Goal: Task Accomplishment & Management: Manage account settings

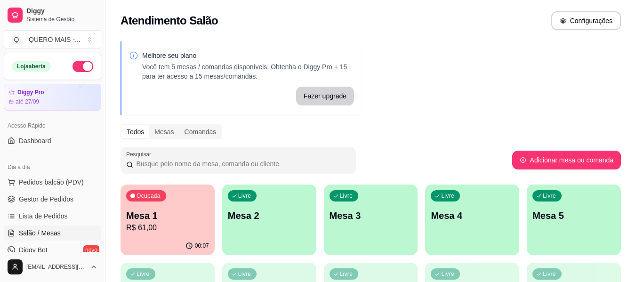
click at [270, 230] on div "Livre Mesa 2" at bounding box center [269, 214] width 94 height 59
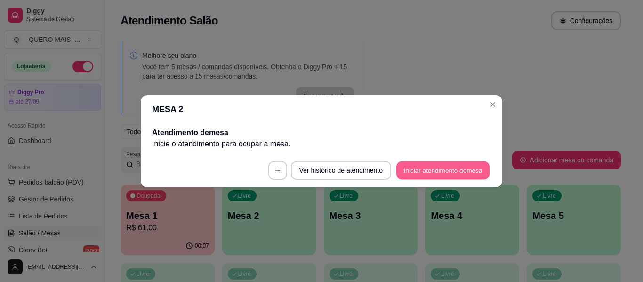
click at [407, 172] on button "Iniciar atendimento de mesa" at bounding box center [442, 170] width 93 height 18
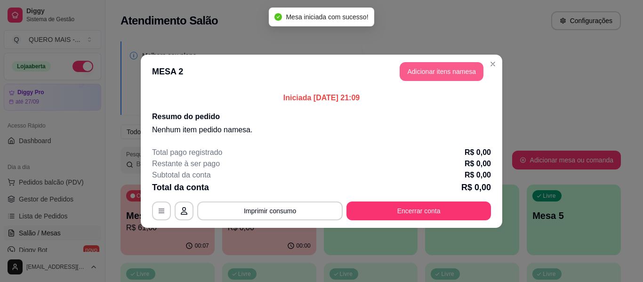
click at [433, 73] on button "Adicionar itens na mesa" at bounding box center [442, 71] width 84 height 19
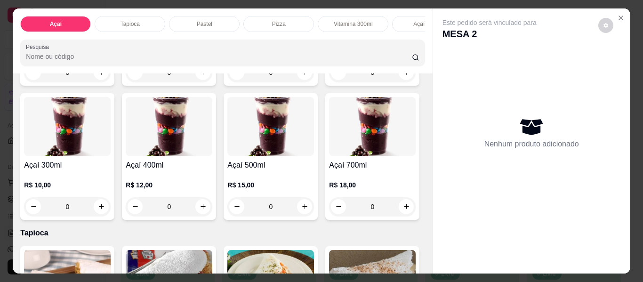
scroll to position [235, 0]
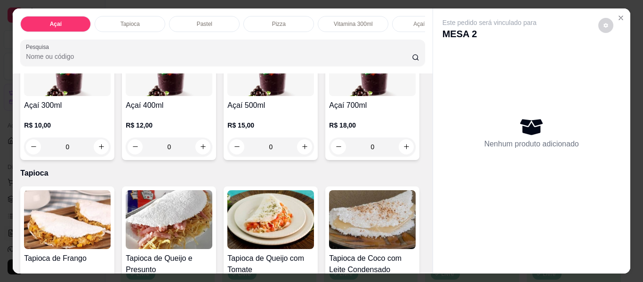
click at [212, 151] on div "0" at bounding box center [169, 146] width 87 height 19
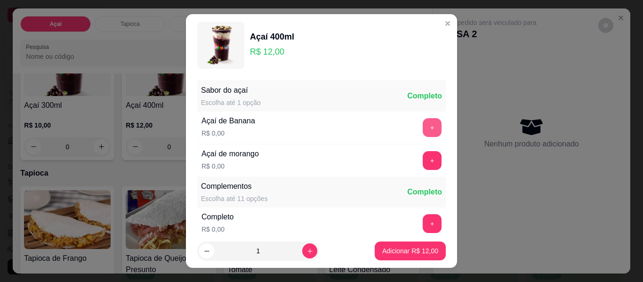
click at [423, 125] on button "+" at bounding box center [432, 127] width 19 height 19
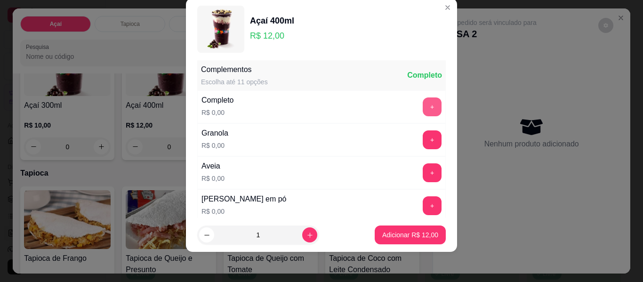
click at [423, 110] on button "+" at bounding box center [432, 106] width 19 height 19
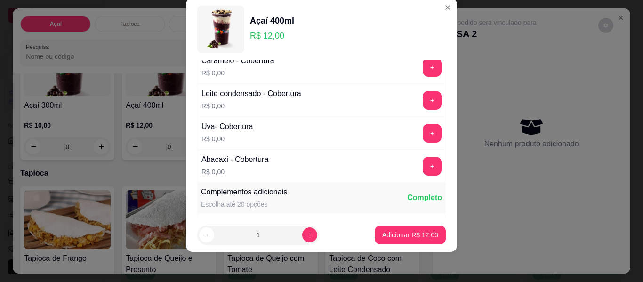
scroll to position [713, 0]
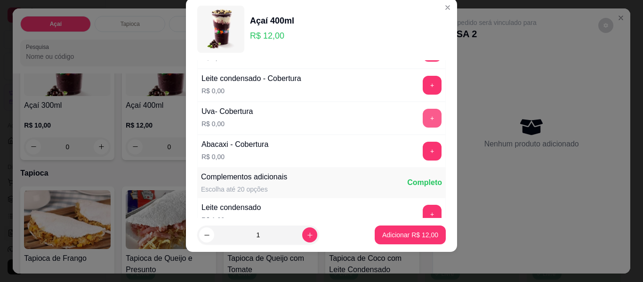
click at [423, 118] on button "+" at bounding box center [432, 118] width 19 height 19
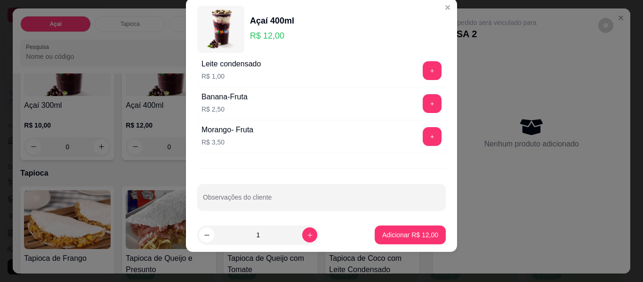
scroll to position [862, 0]
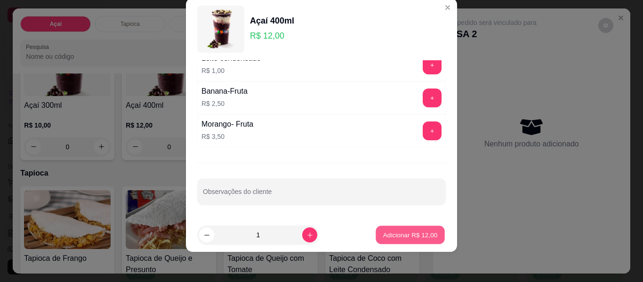
click at [388, 230] on p "Adicionar R$ 12,00" at bounding box center [410, 234] width 55 height 9
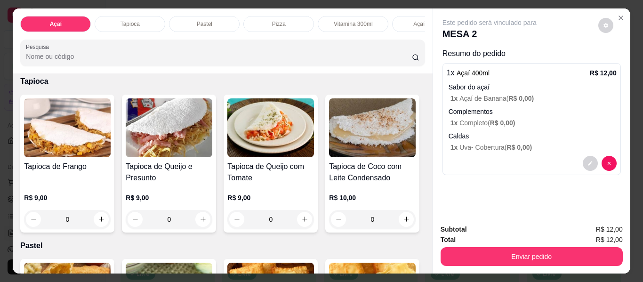
scroll to position [329, 0]
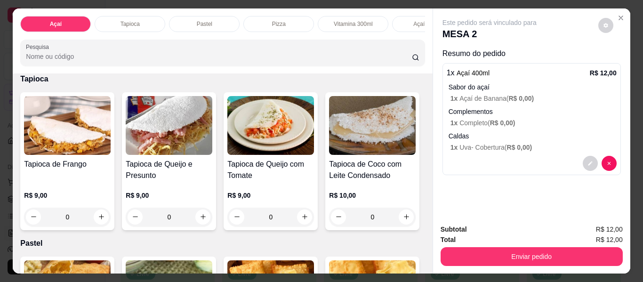
click at [227, 62] on div "0" at bounding box center [270, 52] width 87 height 19
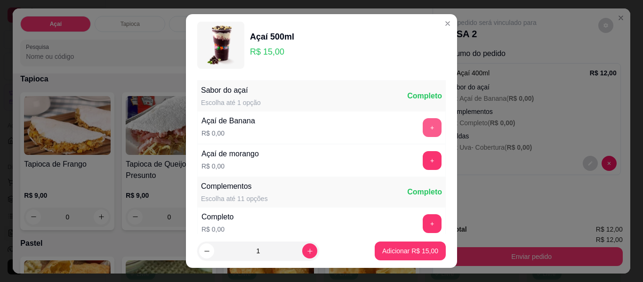
click at [423, 128] on button "+" at bounding box center [432, 127] width 19 height 19
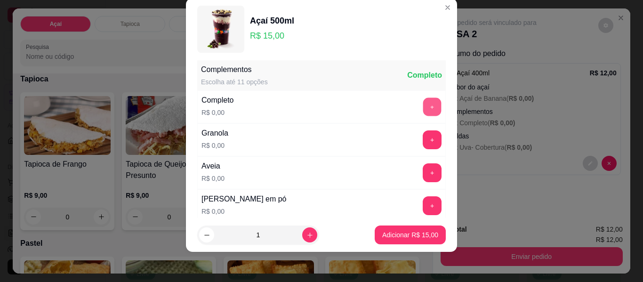
click at [423, 103] on button "+" at bounding box center [432, 107] width 18 height 18
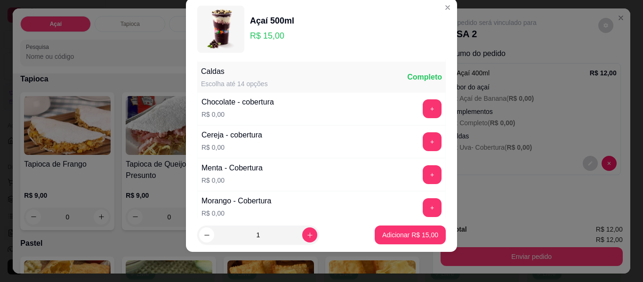
scroll to position [571, 0]
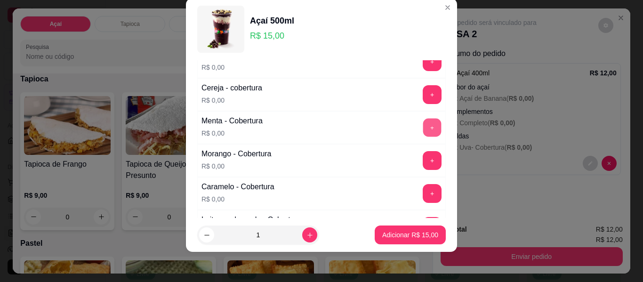
click at [423, 126] on button "+" at bounding box center [432, 128] width 18 height 18
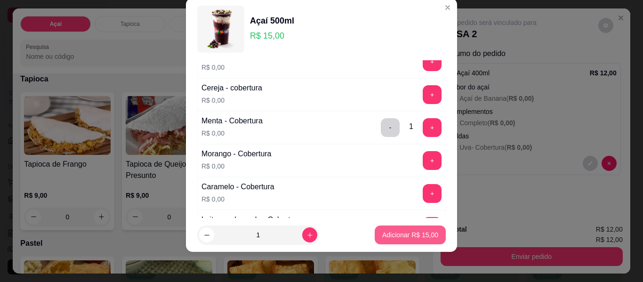
click at [408, 232] on p "Adicionar R$ 15,00" at bounding box center [410, 234] width 56 height 9
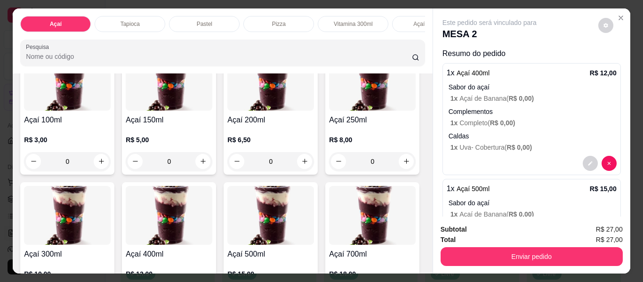
scroll to position [47, 0]
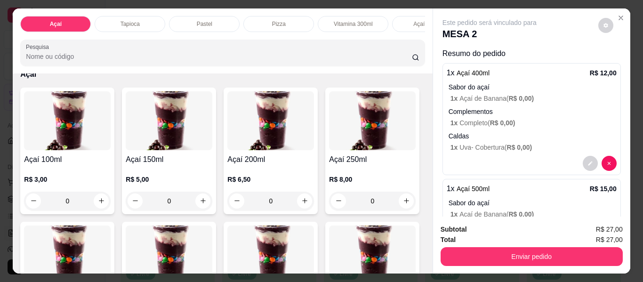
click at [204, 202] on div "0" at bounding box center [169, 201] width 87 height 19
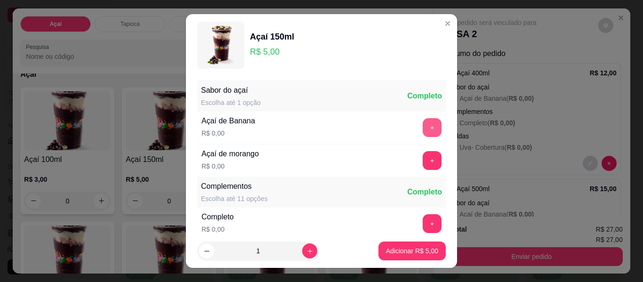
click at [423, 122] on button "+" at bounding box center [432, 127] width 19 height 19
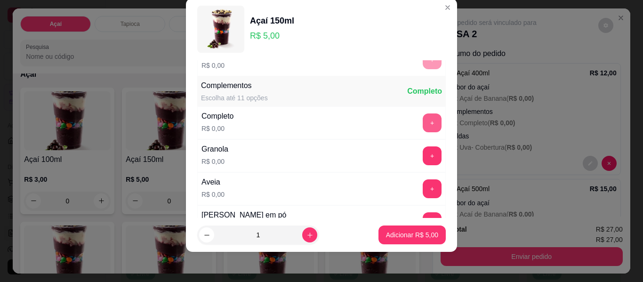
scroll to position [101, 0]
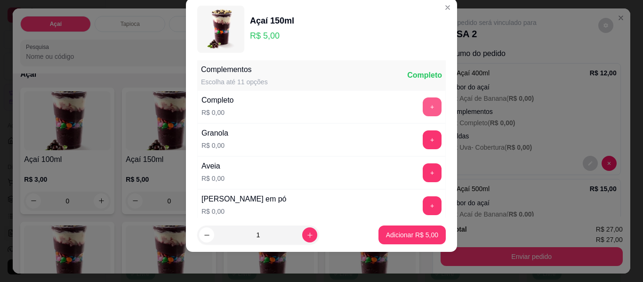
click at [423, 106] on button "+" at bounding box center [432, 106] width 19 height 19
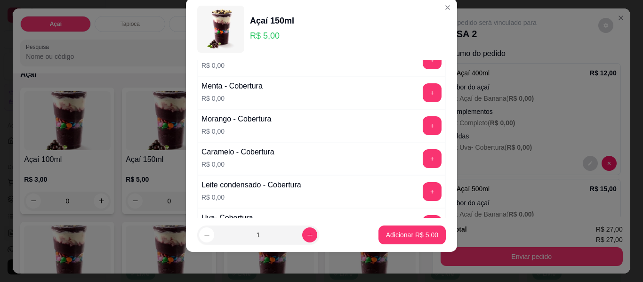
scroll to position [618, 0]
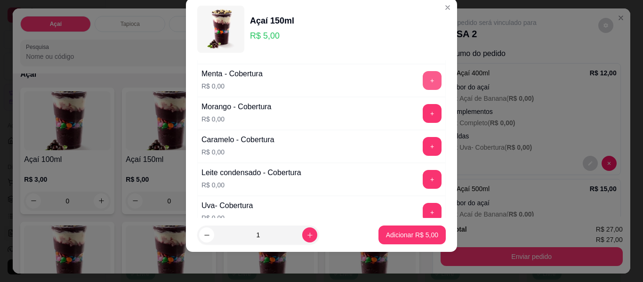
click at [423, 78] on button "+" at bounding box center [432, 80] width 19 height 19
click at [303, 236] on button "increase-product-quantity" at bounding box center [309, 234] width 15 height 15
type input "2"
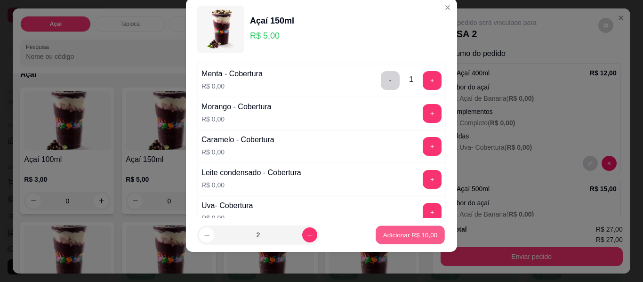
click at [383, 234] on p "Adicionar R$ 10,00" at bounding box center [410, 234] width 55 height 9
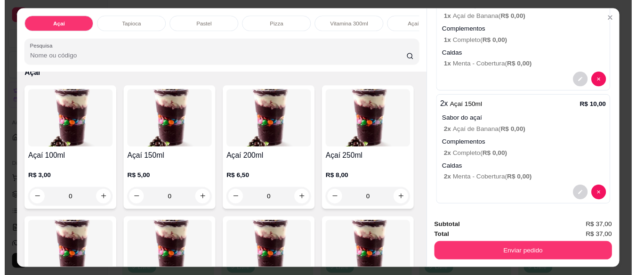
scroll to position [203, 0]
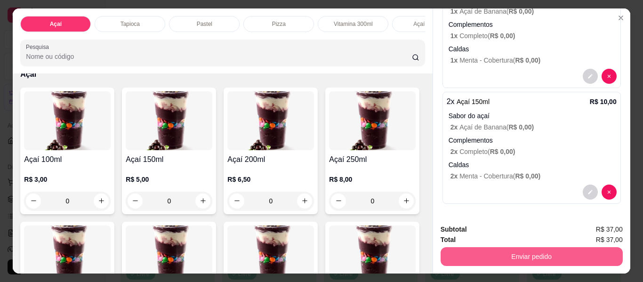
click at [531, 254] on button "Enviar pedido" at bounding box center [532, 256] width 182 height 19
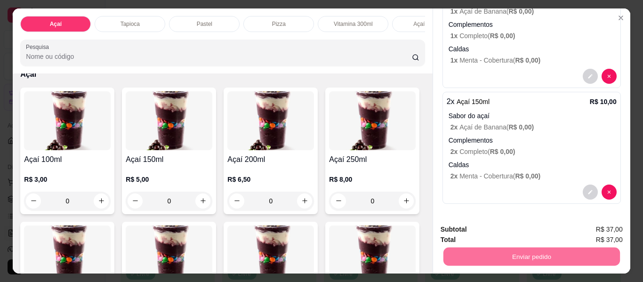
click at [474, 231] on button "Não registrar e enviar pedido" at bounding box center [500, 229] width 95 height 17
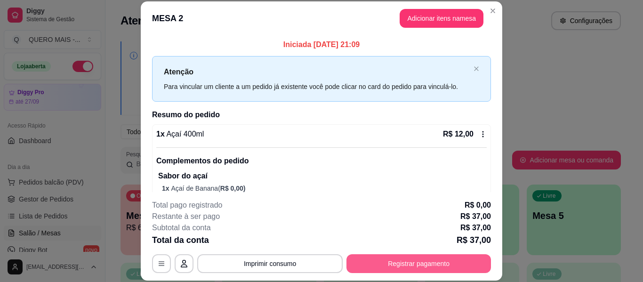
click at [424, 261] on button "Registrar pagamento" at bounding box center [418, 263] width 144 height 19
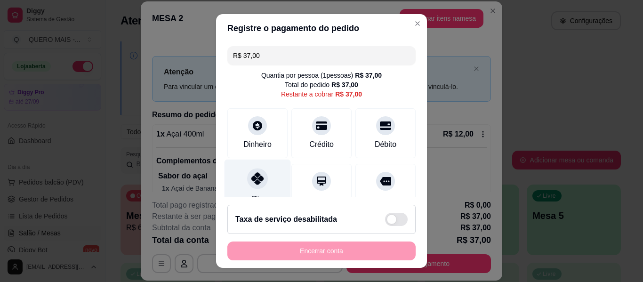
click at [251, 177] on icon at bounding box center [257, 178] width 12 height 12
type input "R$ 0,00"
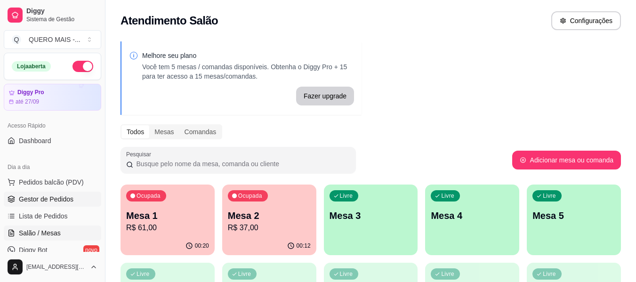
click at [36, 198] on span "Gestor de Pedidos" at bounding box center [46, 198] width 55 height 9
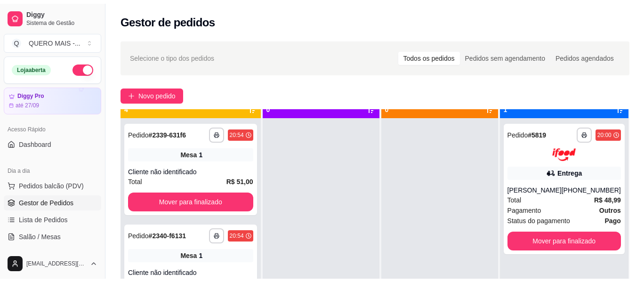
scroll to position [26, 0]
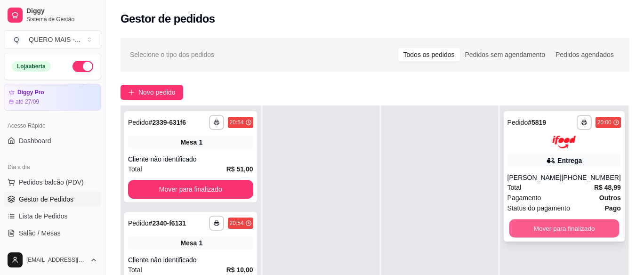
click at [554, 233] on button "Mover para finalizado" at bounding box center [564, 228] width 110 height 18
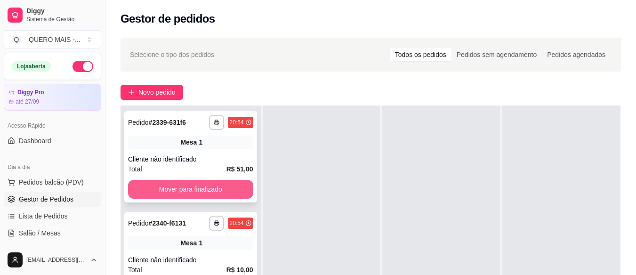
click at [194, 184] on button "Mover para finalizado" at bounding box center [190, 189] width 125 height 19
click at [191, 187] on button "Mover para finalizado" at bounding box center [190, 189] width 125 height 19
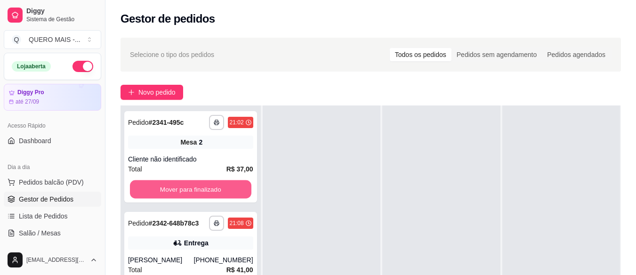
click at [191, 187] on button "Mover para finalizado" at bounding box center [190, 189] width 121 height 18
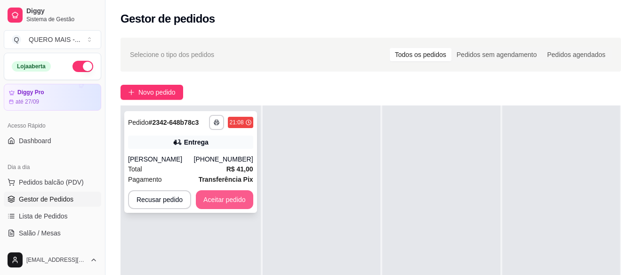
click at [219, 205] on button "Aceitar pedido" at bounding box center [224, 199] width 57 height 19
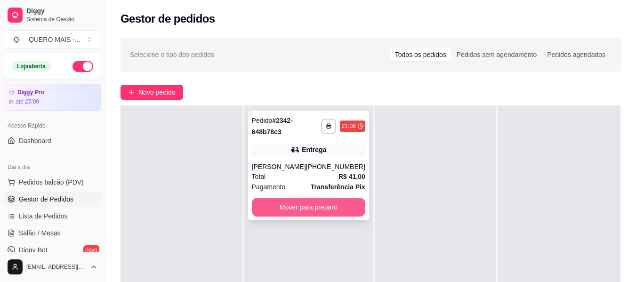
click at [315, 210] on button "Mover para preparo" at bounding box center [308, 207] width 113 height 19
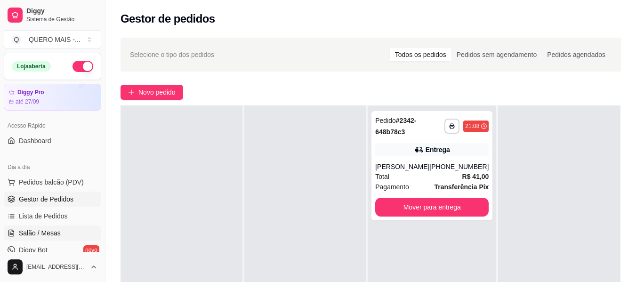
click at [42, 231] on span "Salão / Mesas" at bounding box center [40, 232] width 42 height 9
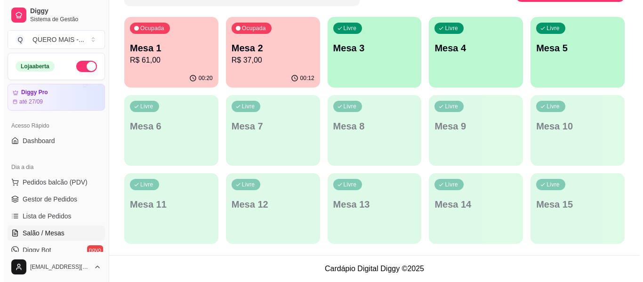
scroll to position [26, 0]
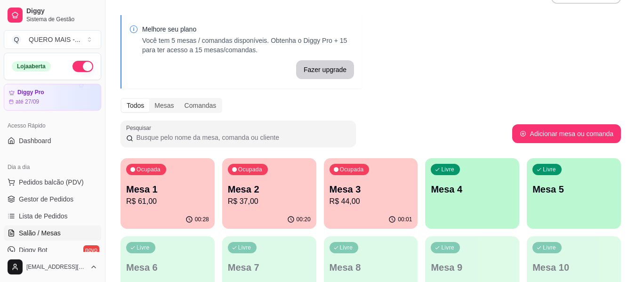
click at [441, 201] on div "Livre Mesa 4" at bounding box center [472, 187] width 94 height 59
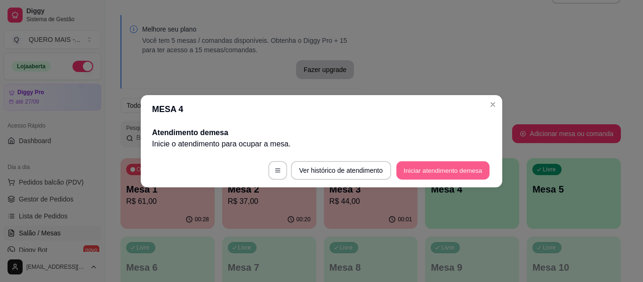
click at [425, 177] on button "Iniciar atendimento de mesa" at bounding box center [442, 170] width 93 height 18
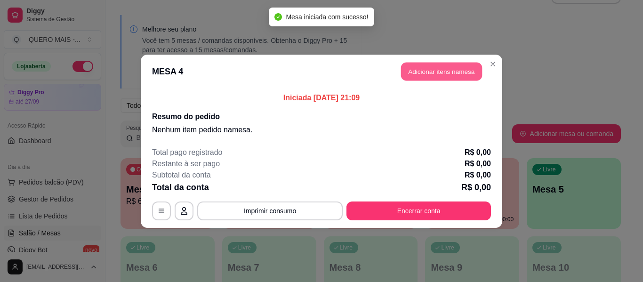
click at [445, 73] on button "Adicionar itens na mesa" at bounding box center [441, 71] width 81 height 18
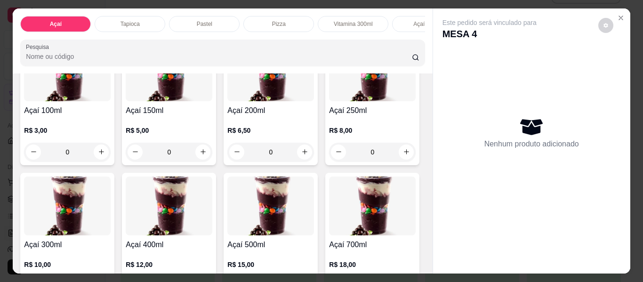
scroll to position [47, 0]
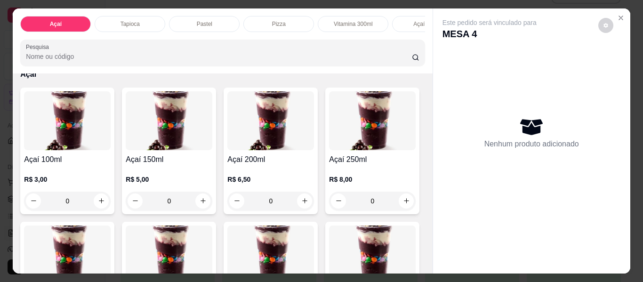
click at [301, 205] on div "0" at bounding box center [270, 201] width 87 height 19
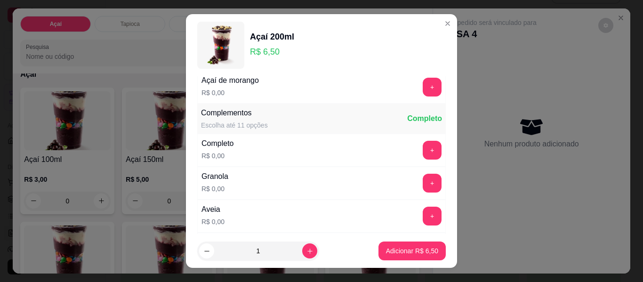
scroll to position [94, 0]
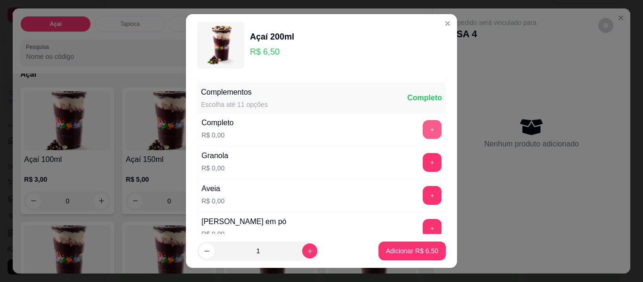
click at [423, 127] on button "+" at bounding box center [432, 129] width 19 height 19
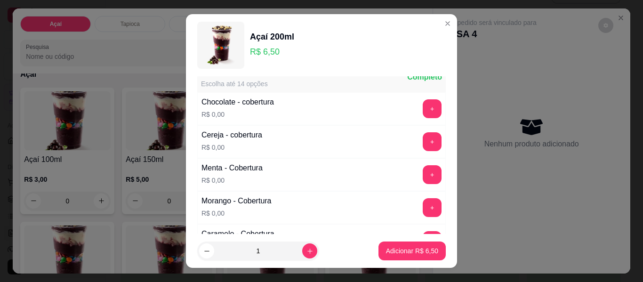
scroll to position [518, 0]
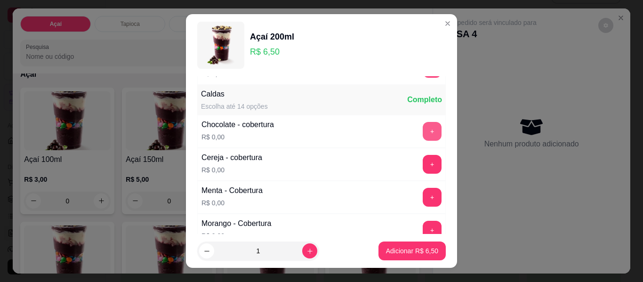
click at [423, 129] on button "+" at bounding box center [432, 131] width 19 height 19
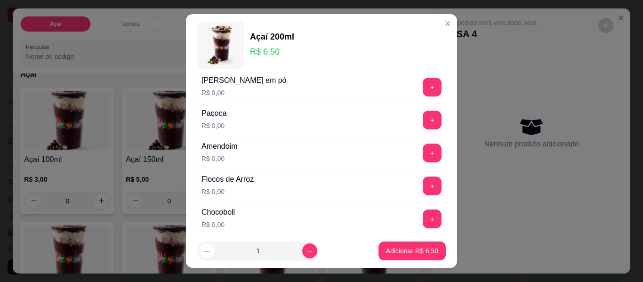
scroll to position [0, 0]
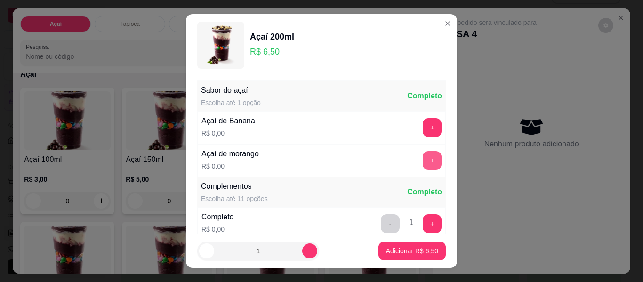
click at [423, 158] on button "+" at bounding box center [432, 160] width 19 height 19
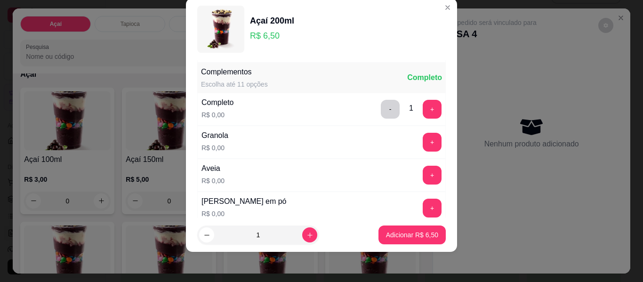
scroll to position [101, 0]
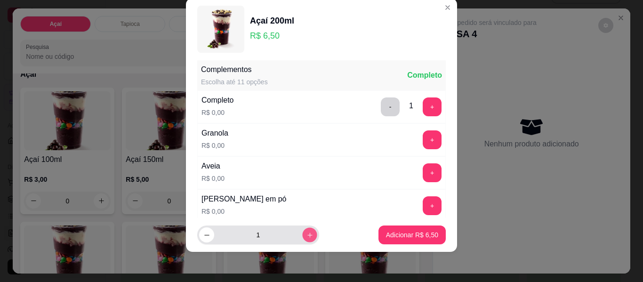
click at [307, 234] on icon "increase-product-quantity" at bounding box center [309, 235] width 5 height 5
type input "2"
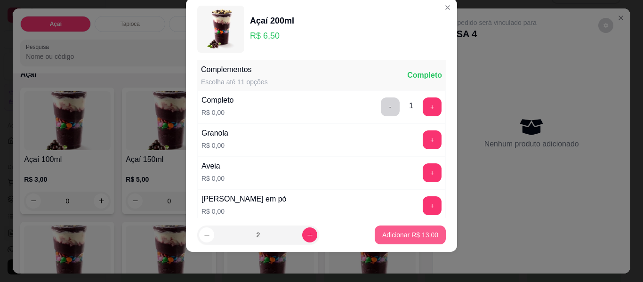
click at [392, 234] on p "Adicionar R$ 13,00" at bounding box center [410, 234] width 56 height 9
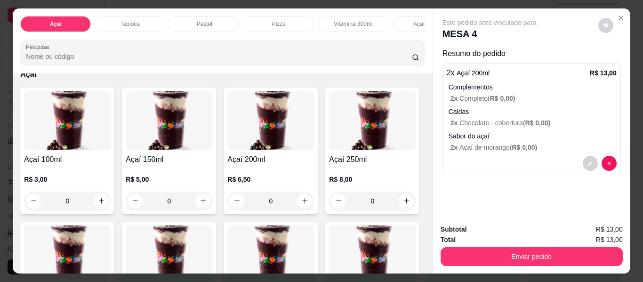
click at [304, 205] on div "0" at bounding box center [270, 201] width 87 height 19
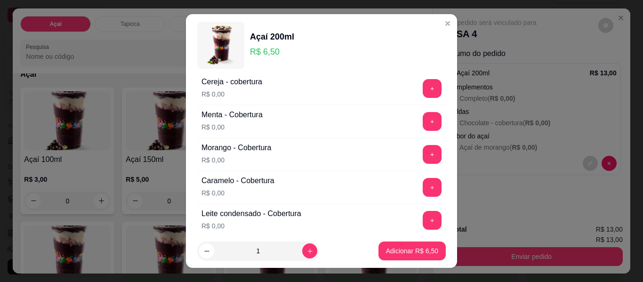
scroll to position [579, 0]
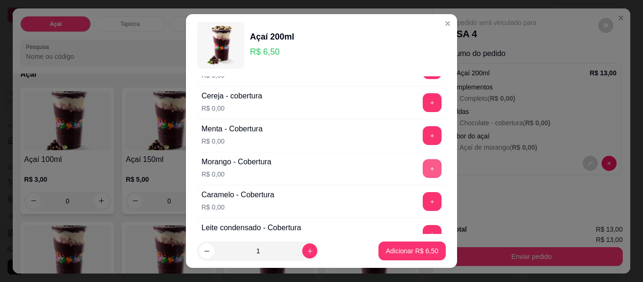
click at [423, 166] on button "+" at bounding box center [432, 168] width 19 height 19
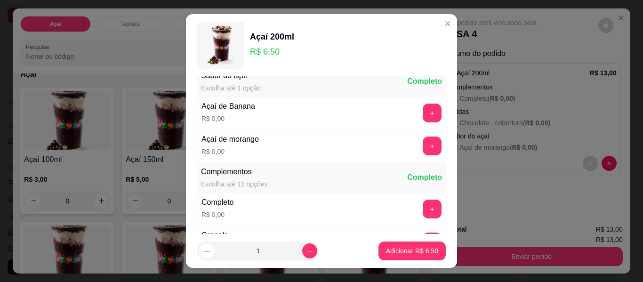
scroll to position [0, 0]
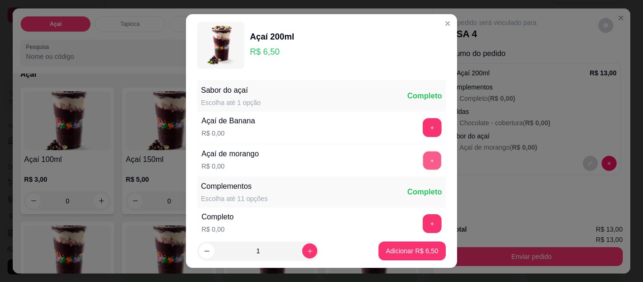
click at [423, 162] on button "+" at bounding box center [432, 161] width 18 height 18
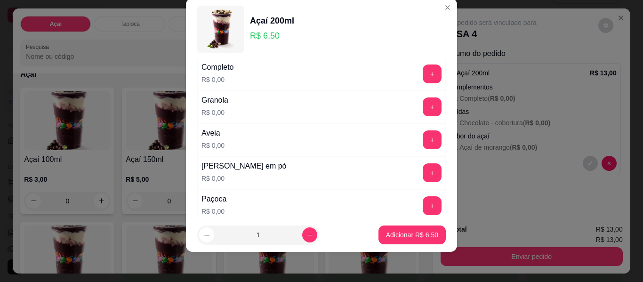
scroll to position [148, 0]
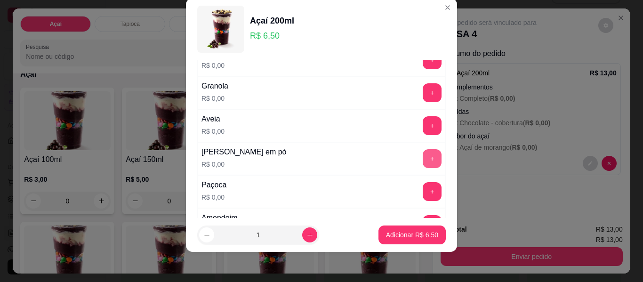
click at [423, 154] on button "+" at bounding box center [432, 158] width 19 height 19
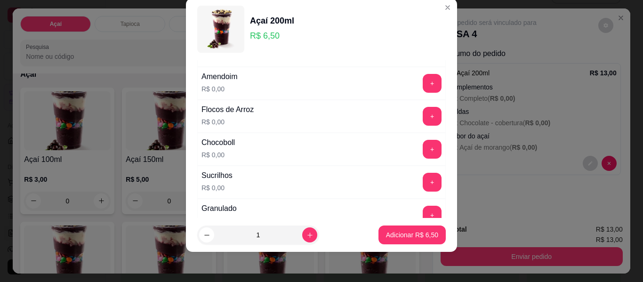
scroll to position [336, 0]
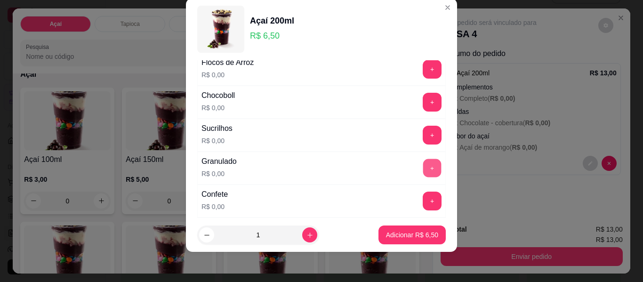
click at [423, 166] on button "+" at bounding box center [432, 168] width 18 height 18
click at [423, 196] on button "+" at bounding box center [432, 201] width 19 height 19
click at [423, 105] on button "+" at bounding box center [432, 102] width 19 height 19
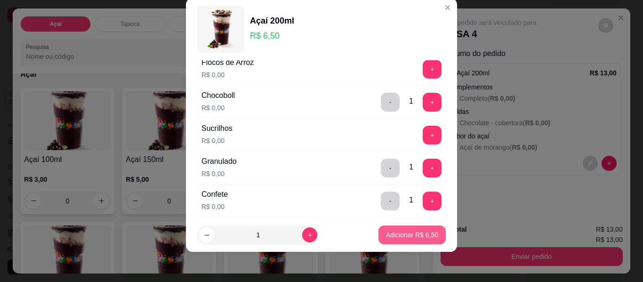
click at [399, 235] on p "Adicionar R$ 6,50" at bounding box center [412, 234] width 52 height 9
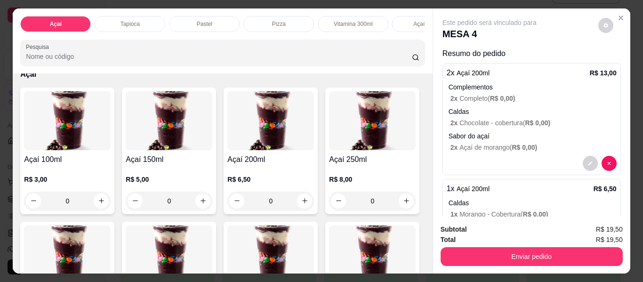
click at [299, 205] on div "0" at bounding box center [270, 201] width 87 height 19
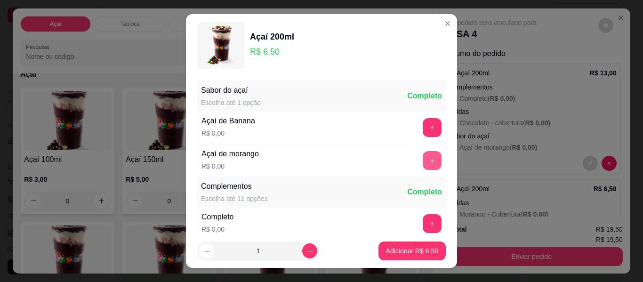
click at [423, 161] on button "+" at bounding box center [432, 160] width 19 height 19
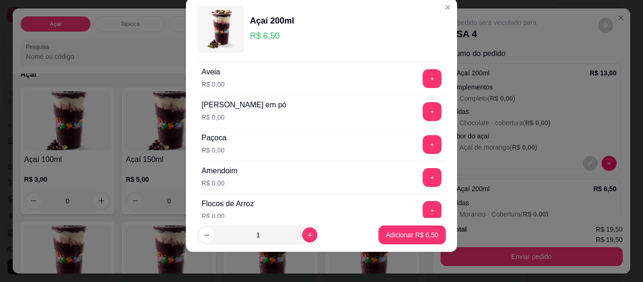
scroll to position [242, 0]
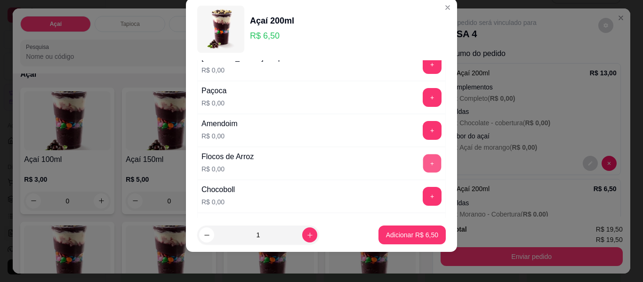
click at [423, 159] on button "+" at bounding box center [432, 163] width 18 height 18
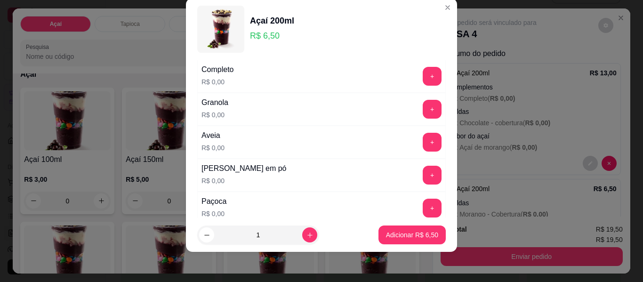
scroll to position [148, 0]
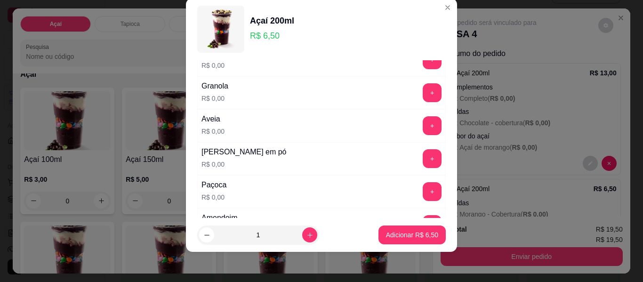
click at [423, 158] on button "+" at bounding box center [432, 158] width 19 height 19
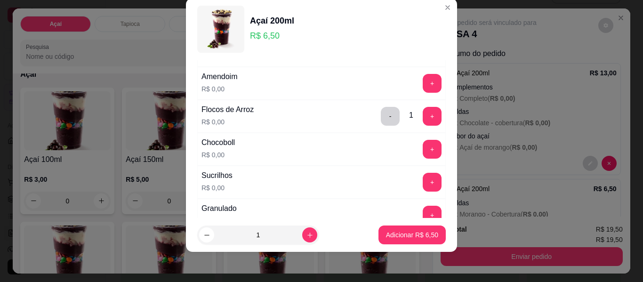
scroll to position [336, 0]
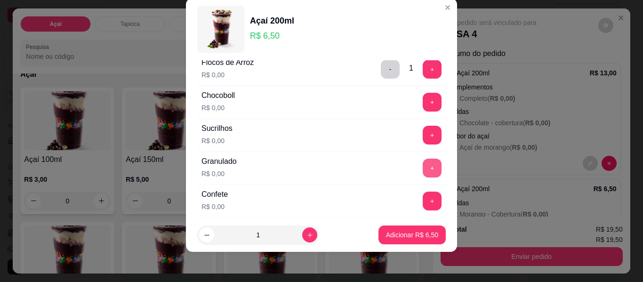
click at [423, 162] on button "+" at bounding box center [432, 168] width 19 height 19
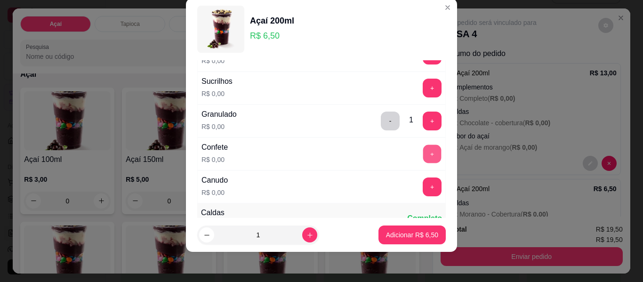
click at [423, 152] on button "+" at bounding box center [432, 154] width 18 height 18
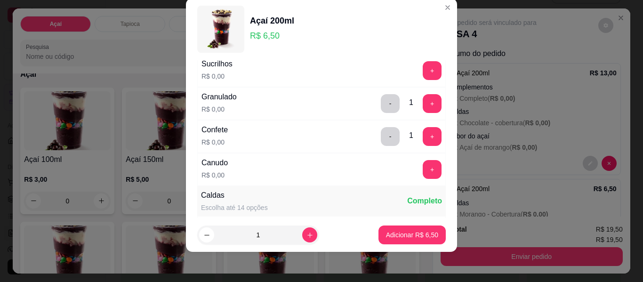
scroll to position [430, 0]
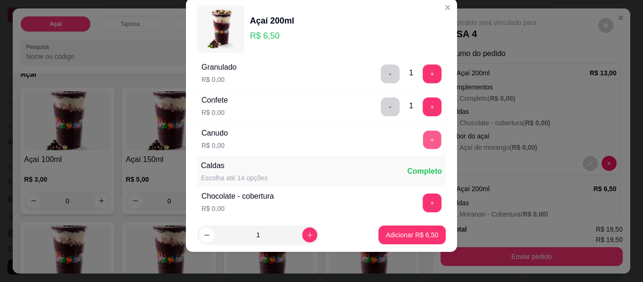
click at [423, 138] on button "+" at bounding box center [432, 140] width 18 height 18
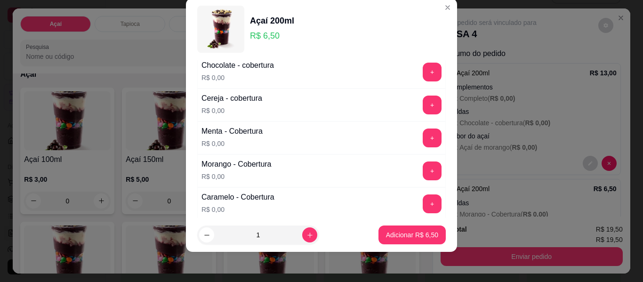
scroll to position [571, 0]
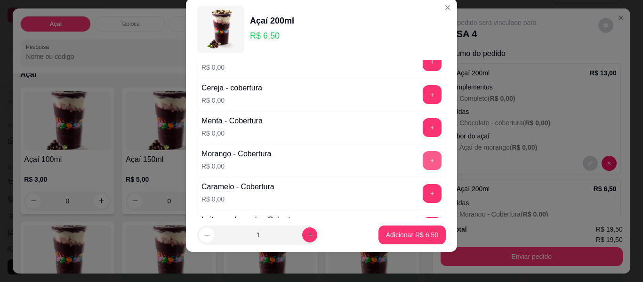
click at [423, 161] on button "+" at bounding box center [432, 160] width 19 height 19
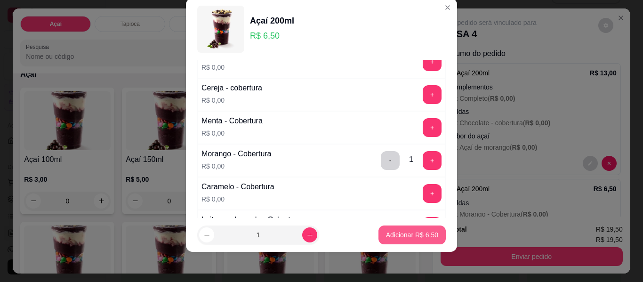
click at [398, 236] on p "Adicionar R$ 6,50" at bounding box center [412, 234] width 52 height 9
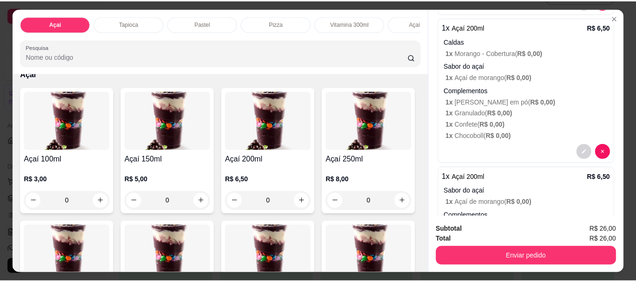
scroll to position [282, 0]
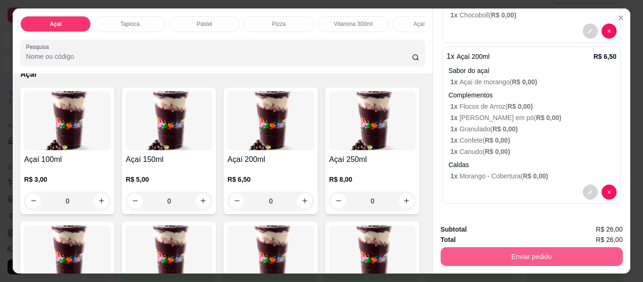
click at [533, 251] on button "Enviar pedido" at bounding box center [532, 256] width 182 height 19
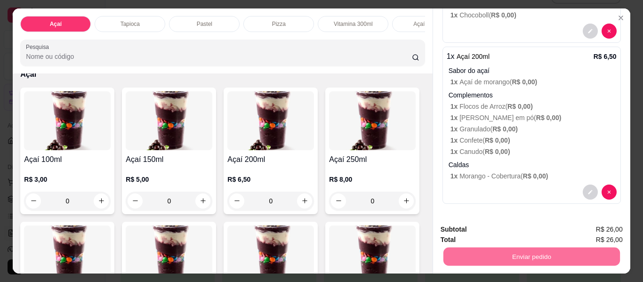
click at [484, 228] on button "Não registrar e enviar pedido" at bounding box center [500, 230] width 98 height 18
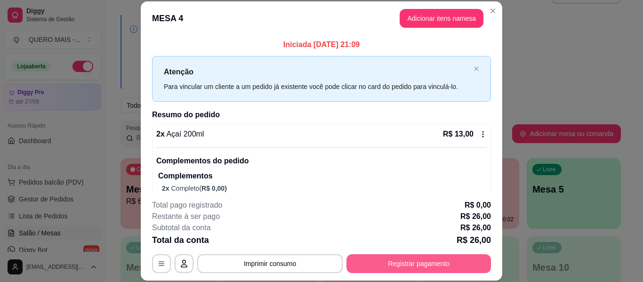
click at [408, 263] on button "Registrar pagamento" at bounding box center [418, 263] width 144 height 19
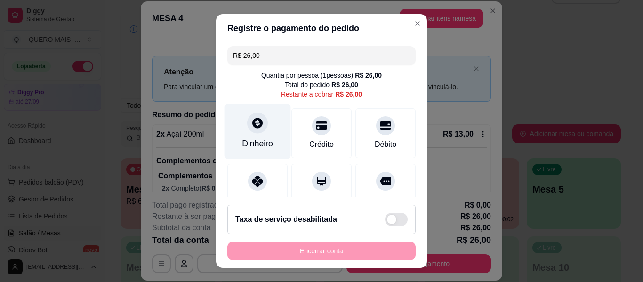
click at [258, 133] on div "Dinheiro" at bounding box center [258, 131] width 66 height 55
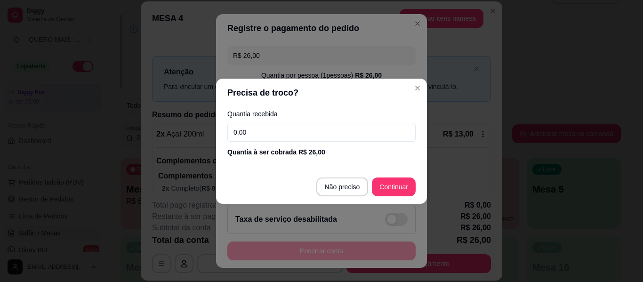
click at [273, 138] on input "0,00" at bounding box center [321, 132] width 188 height 19
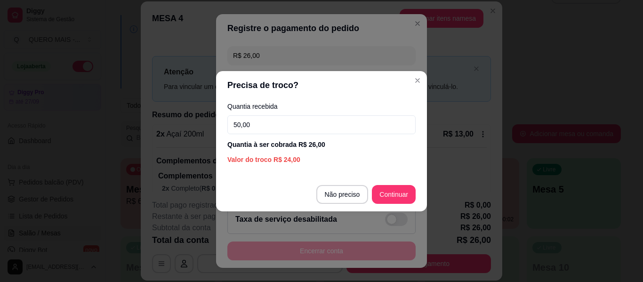
type input "50,00"
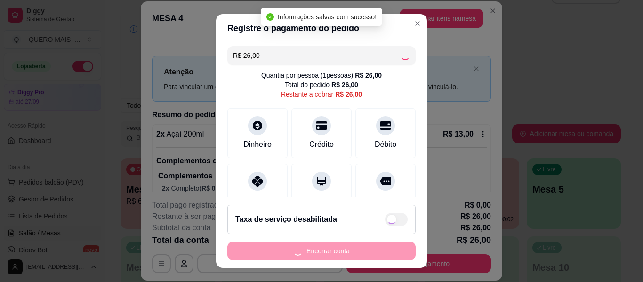
type input "R$ 0,00"
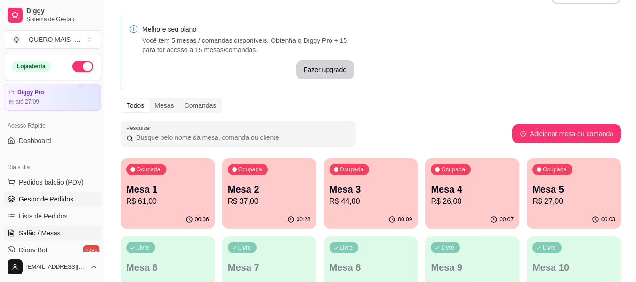
click at [49, 196] on span "Gestor de Pedidos" at bounding box center [46, 198] width 55 height 9
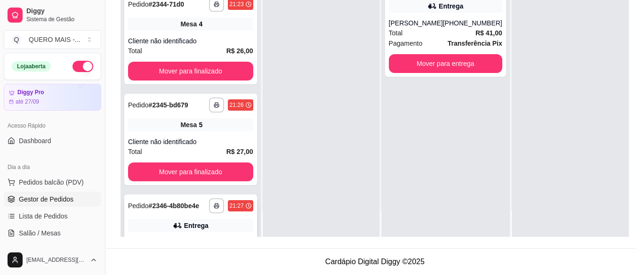
scroll to position [141, 0]
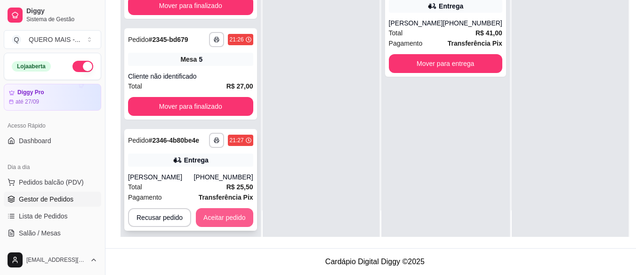
click at [225, 208] on button "Aceitar pedido" at bounding box center [224, 217] width 57 height 19
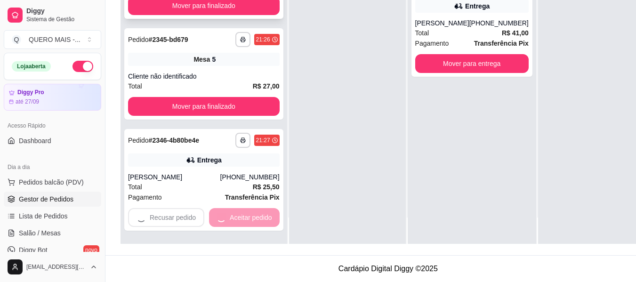
scroll to position [52, 0]
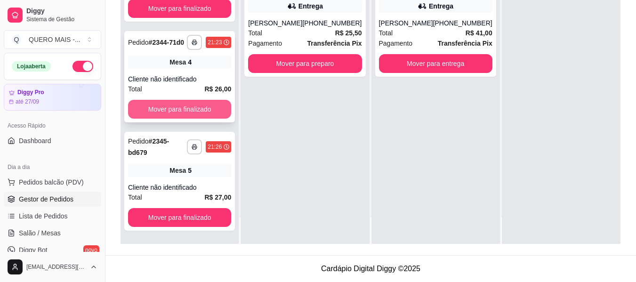
click at [189, 104] on button "Mover para finalizado" at bounding box center [179, 109] width 103 height 19
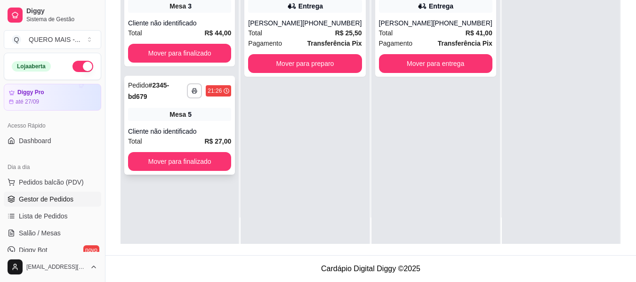
scroll to position [0, 0]
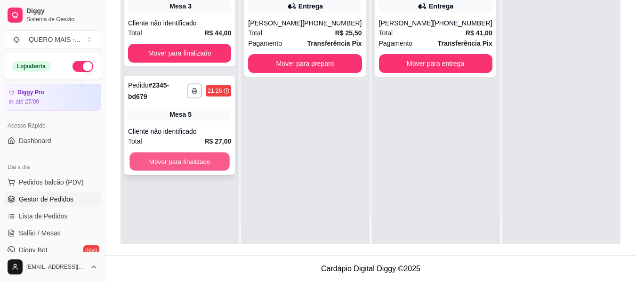
click at [179, 152] on button "Mover para finalizado" at bounding box center [179, 161] width 100 height 18
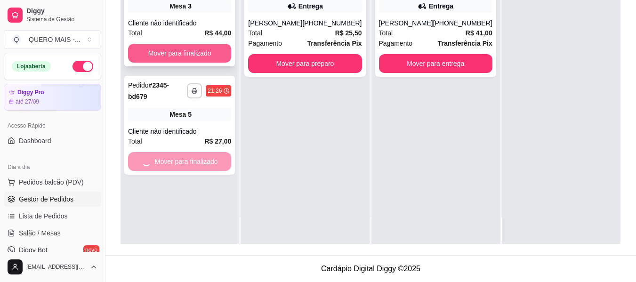
click at [173, 48] on button "Mover para finalizado" at bounding box center [179, 53] width 103 height 19
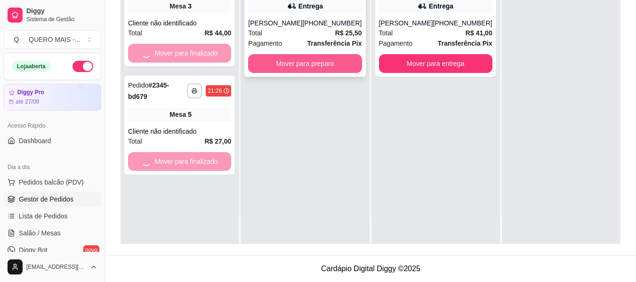
click at [314, 64] on button "Mover para preparo" at bounding box center [304, 63] width 113 height 19
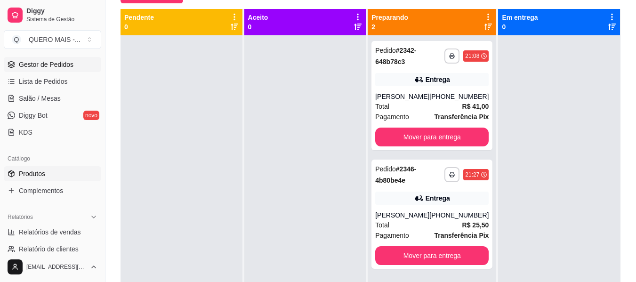
scroll to position [141, 0]
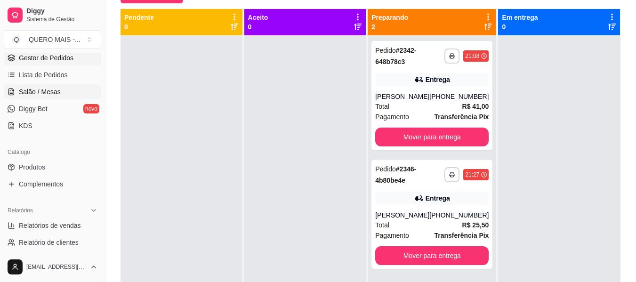
click at [45, 92] on span "Salão / Mesas" at bounding box center [40, 91] width 42 height 9
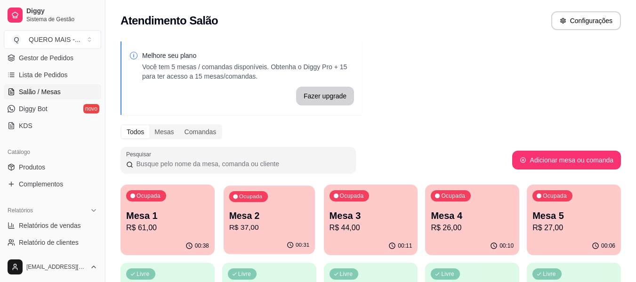
click at [271, 247] on div "00:31" at bounding box center [269, 245] width 91 height 18
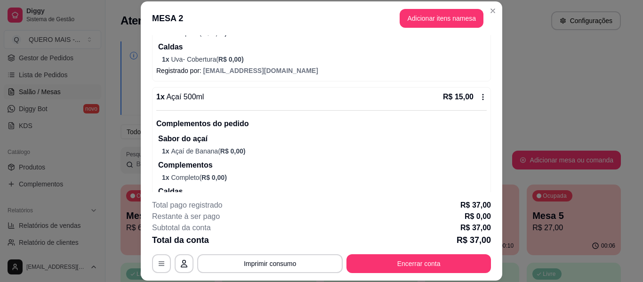
scroll to position [188, 0]
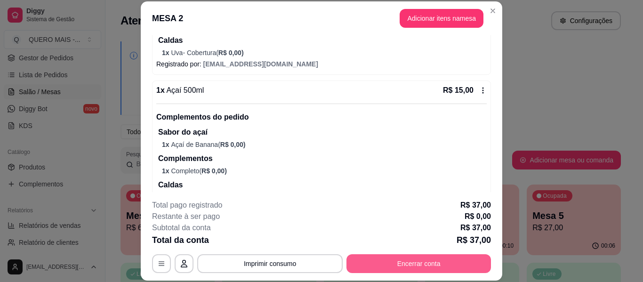
click at [372, 259] on button "Encerrar conta" at bounding box center [418, 263] width 144 height 19
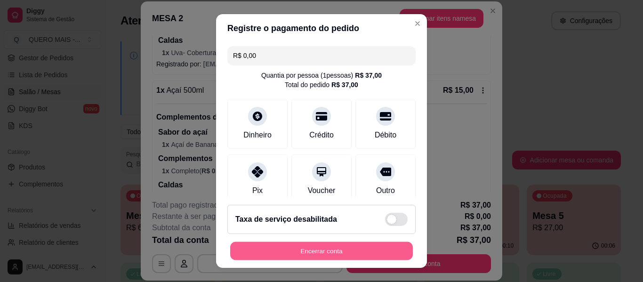
click at [313, 250] on button "Encerrar conta" at bounding box center [321, 251] width 183 height 18
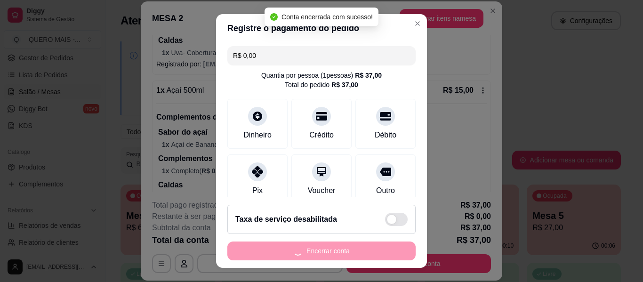
scroll to position [0, 0]
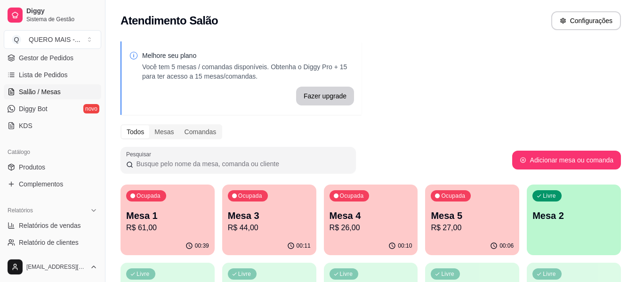
click at [234, 238] on div "00:11" at bounding box center [269, 246] width 94 height 18
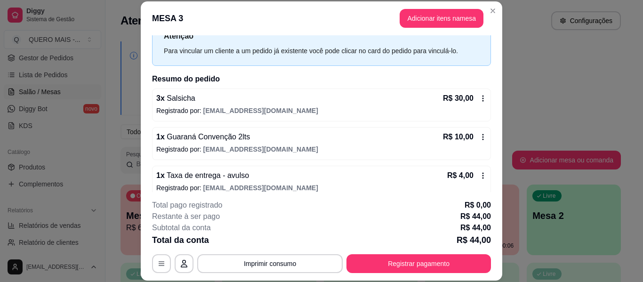
scroll to position [46, 0]
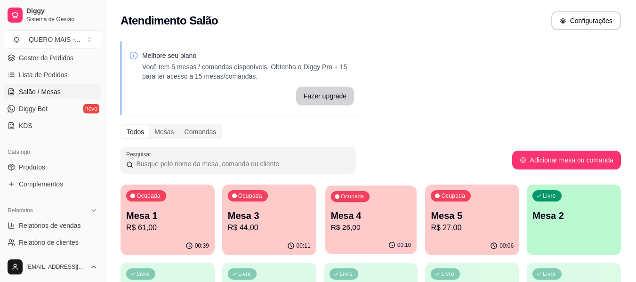
click at [394, 228] on p "R$ 26,00" at bounding box center [370, 227] width 80 height 11
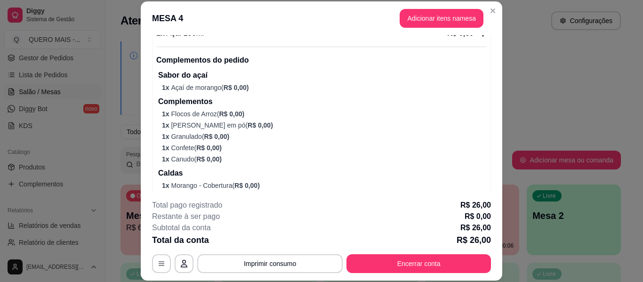
scroll to position [443, 0]
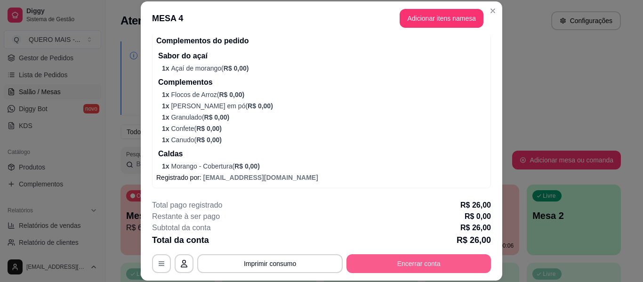
click at [407, 265] on button "Encerrar conta" at bounding box center [418, 263] width 144 height 19
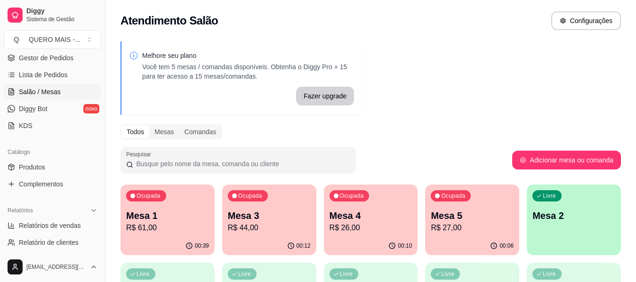
click at [472, 225] on p "R$ 27,00" at bounding box center [472, 227] width 83 height 11
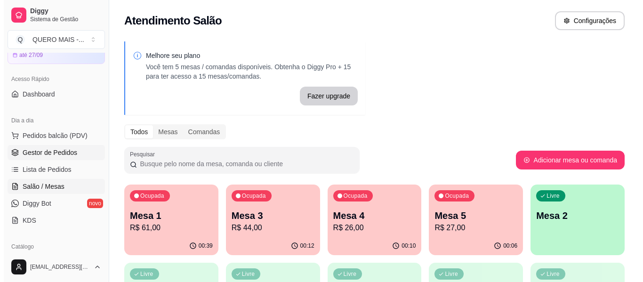
scroll to position [0, 0]
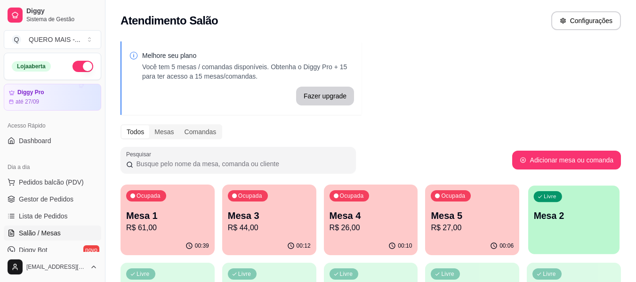
click at [578, 229] on div "Livre Mesa 2" at bounding box center [573, 213] width 91 height 57
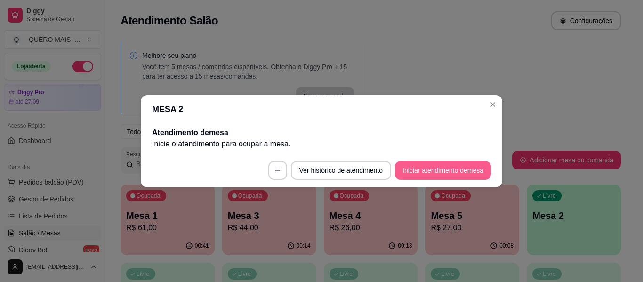
click at [449, 163] on button "Iniciar atendimento de mesa" at bounding box center [443, 170] width 96 height 19
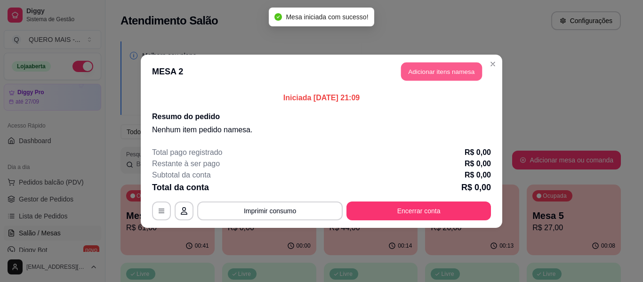
click at [449, 64] on button "Adicionar itens na mesa" at bounding box center [441, 71] width 81 height 18
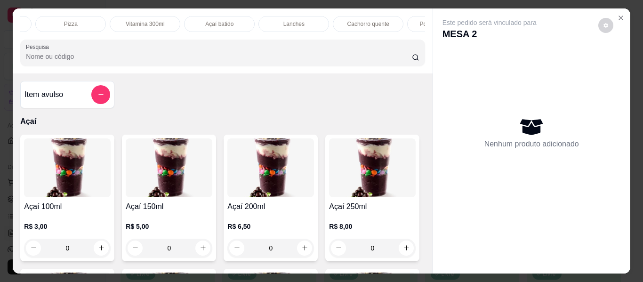
scroll to position [0, 221]
click at [278, 20] on p "Lanches" at bounding box center [280, 24] width 21 height 8
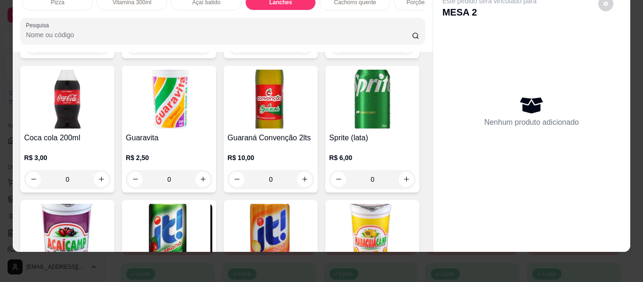
scroll to position [2041, 0]
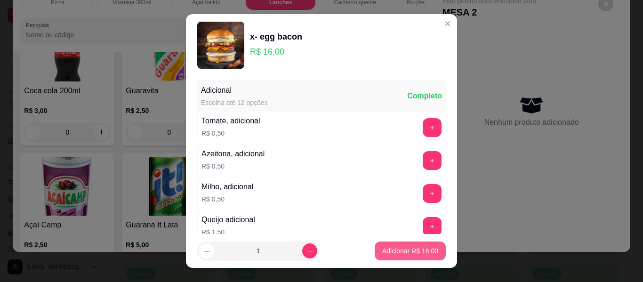
click at [397, 249] on p "Adicionar R$ 16,00" at bounding box center [410, 250] width 56 height 9
type input "1"
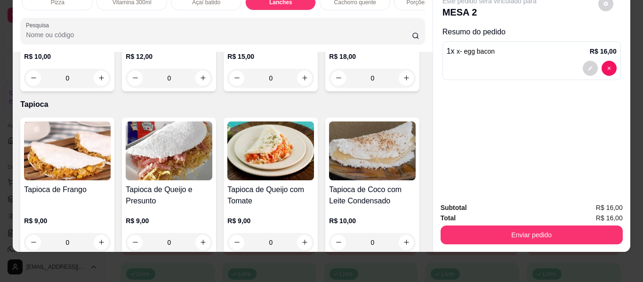
scroll to position [329, 0]
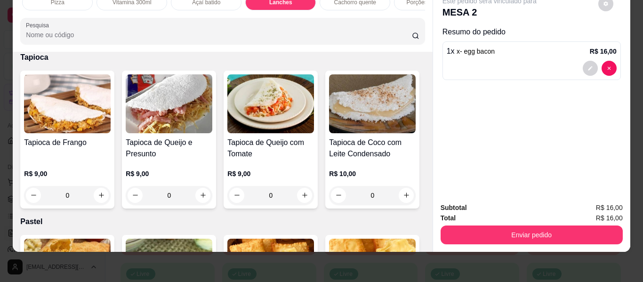
click at [227, 40] on div "0" at bounding box center [270, 31] width 87 height 19
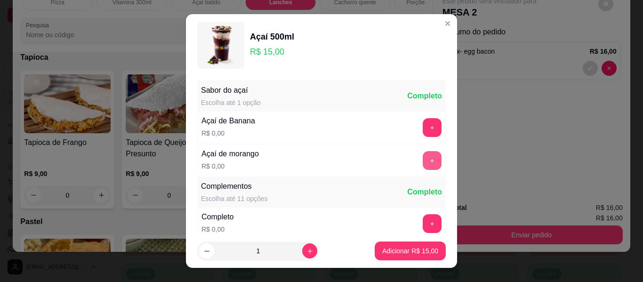
click at [423, 165] on button "+" at bounding box center [432, 160] width 19 height 19
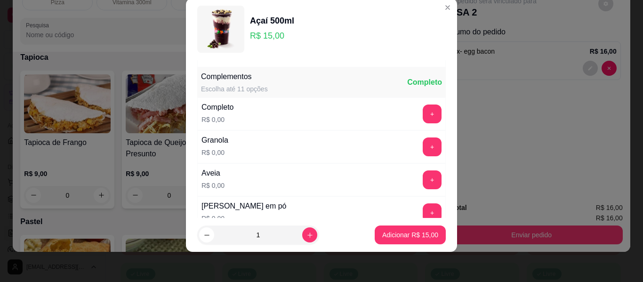
scroll to position [101, 0]
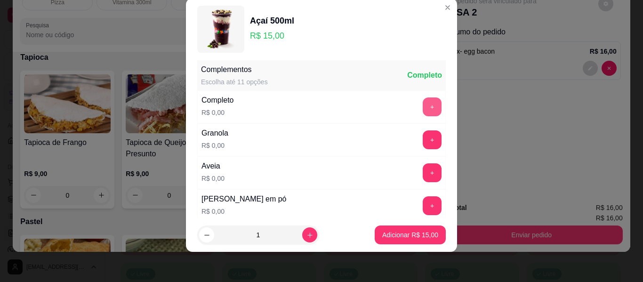
click at [423, 108] on button "+" at bounding box center [432, 106] width 19 height 19
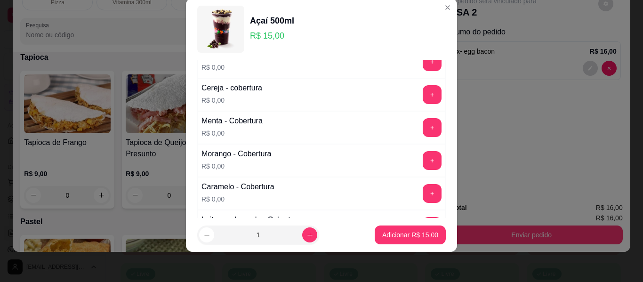
scroll to position [524, 0]
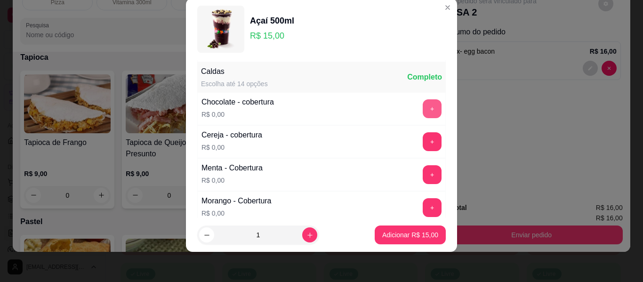
click at [423, 106] on button "+" at bounding box center [432, 108] width 19 height 19
click at [388, 238] on p "Adicionar R$ 15,00" at bounding box center [410, 234] width 56 height 9
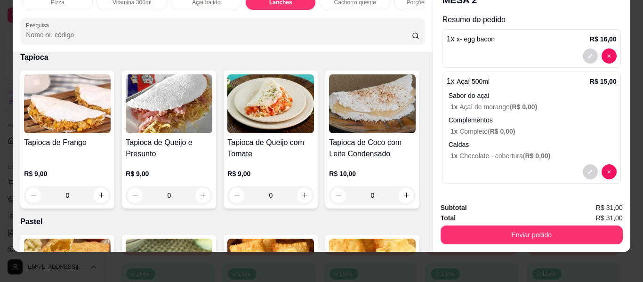
scroll to position [14, 0]
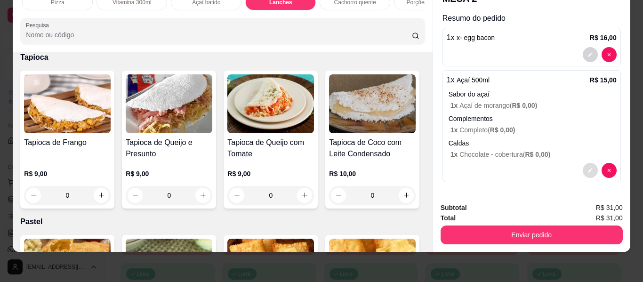
click at [585, 163] on button "decrease-product-quantity" at bounding box center [590, 170] width 15 height 15
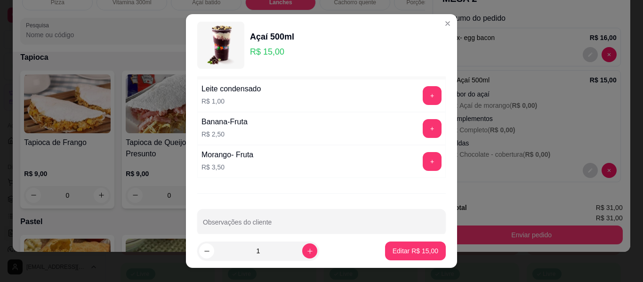
scroll to position [862, 0]
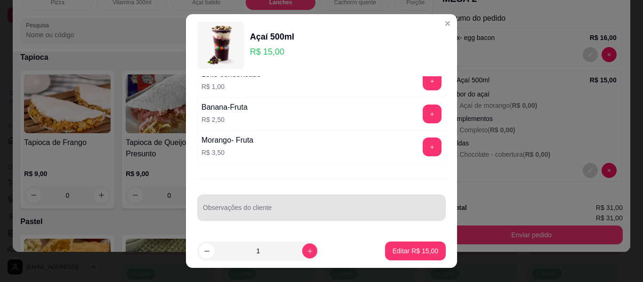
click at [300, 210] on input "Observações do cliente" at bounding box center [321, 211] width 237 height 9
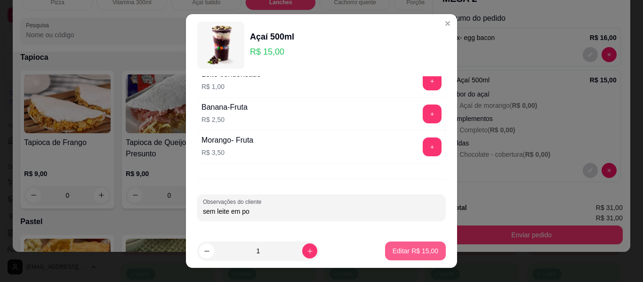
type input "sem leite em po"
click at [397, 253] on p "Editar R$ 15,00" at bounding box center [416, 250] width 46 height 9
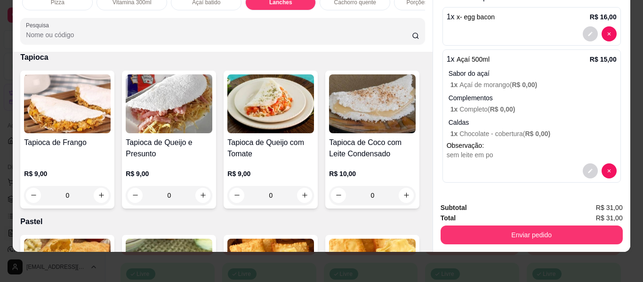
scroll to position [35, 0]
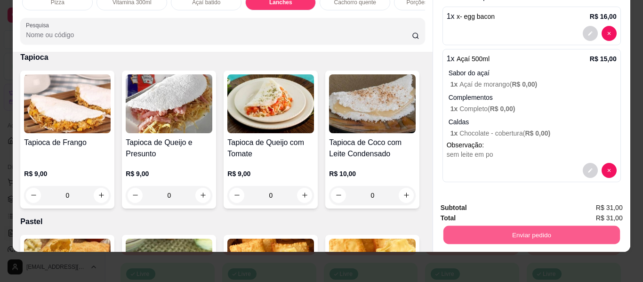
click at [508, 226] on button "Enviar pedido" at bounding box center [531, 235] width 177 height 18
click at [493, 209] on button "Não registrar e enviar pedido" at bounding box center [500, 204] width 95 height 17
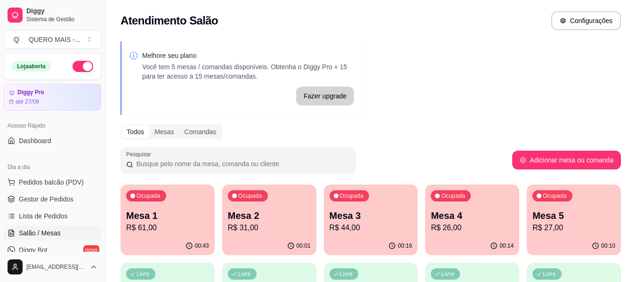
click at [467, 231] on p "R$ 26,00" at bounding box center [472, 227] width 83 height 11
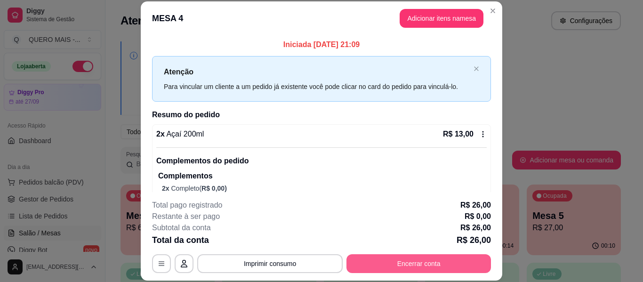
click at [398, 265] on button "Encerrar conta" at bounding box center [418, 263] width 144 height 19
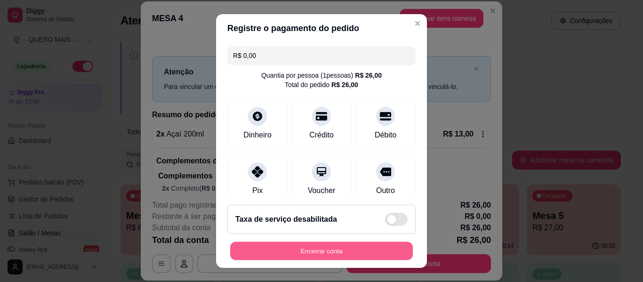
click at [346, 250] on button "Encerrar conta" at bounding box center [321, 251] width 183 height 18
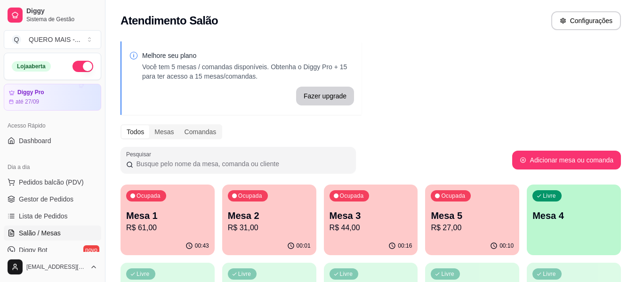
click at [148, 242] on div "00:43" at bounding box center [167, 246] width 94 height 18
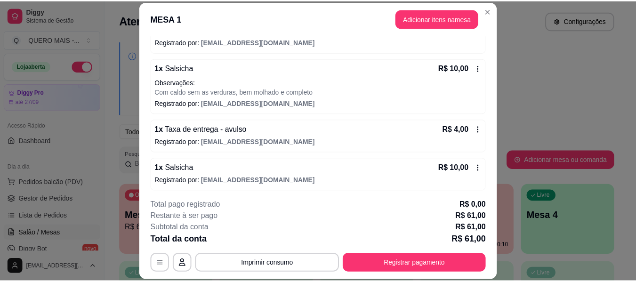
scroll to position [335, 0]
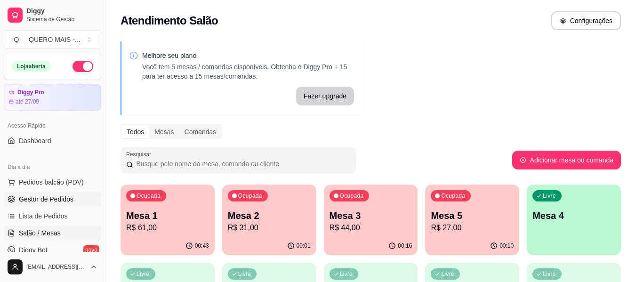
click at [28, 199] on span "Gestor de Pedidos" at bounding box center [46, 198] width 55 height 9
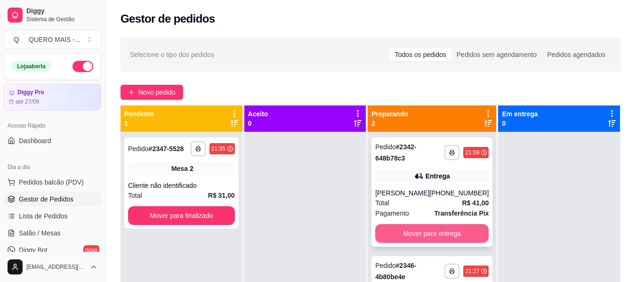
click at [430, 233] on button "Mover para entrega" at bounding box center [431, 233] width 113 height 19
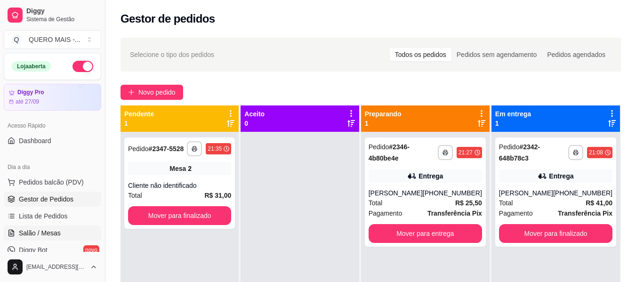
click at [58, 231] on span "Salão / Mesas" at bounding box center [40, 232] width 42 height 9
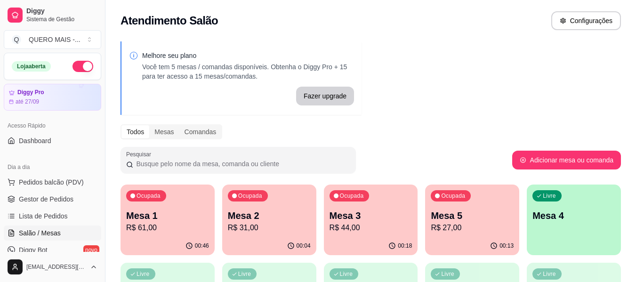
click at [457, 226] on p "R$ 27,00" at bounding box center [472, 227] width 83 height 11
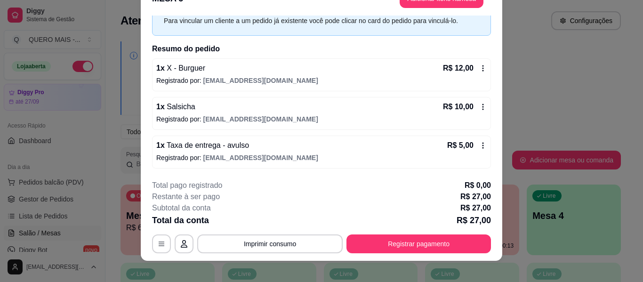
scroll to position [29, 0]
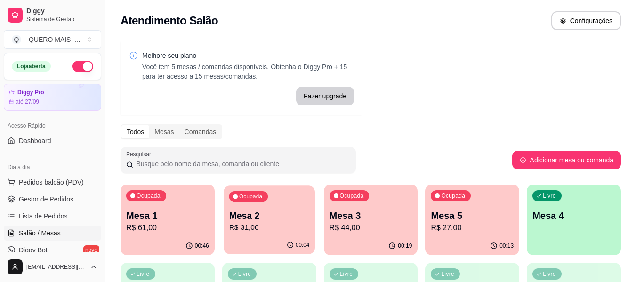
click at [244, 230] on p "R$ 31,00" at bounding box center [269, 227] width 80 height 11
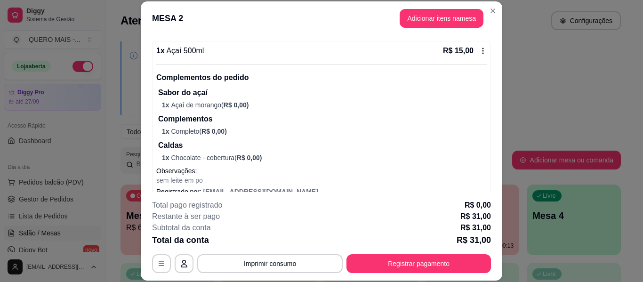
scroll to position [136, 0]
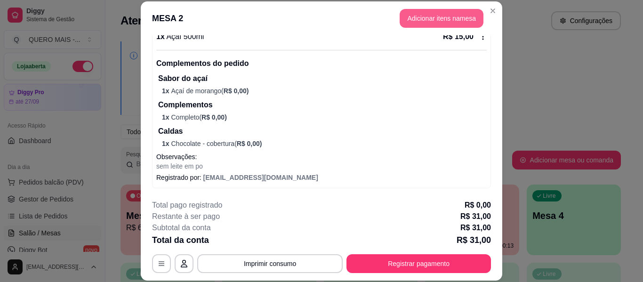
click at [427, 16] on button "Adicionar itens na mesa" at bounding box center [442, 18] width 84 height 19
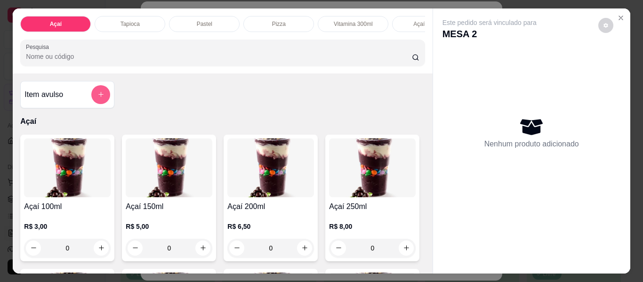
click at [103, 99] on button "add-separate-item" at bounding box center [100, 94] width 19 height 19
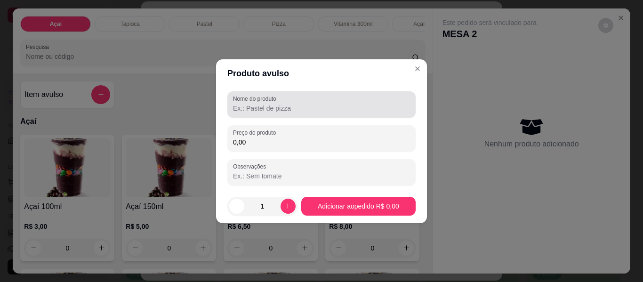
click at [256, 105] on input "Nome do produto" at bounding box center [321, 108] width 177 height 9
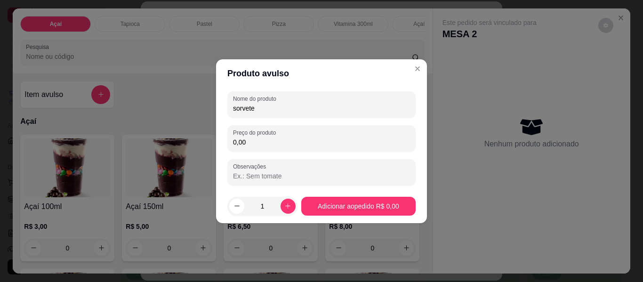
type input "sorvete"
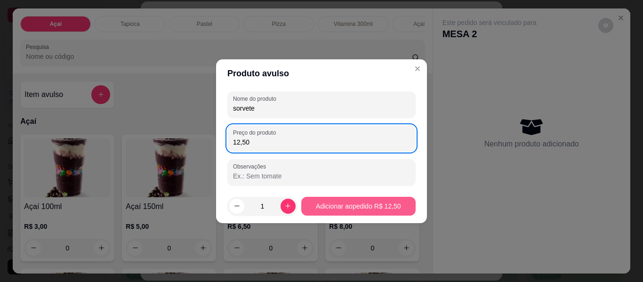
type input "12,50"
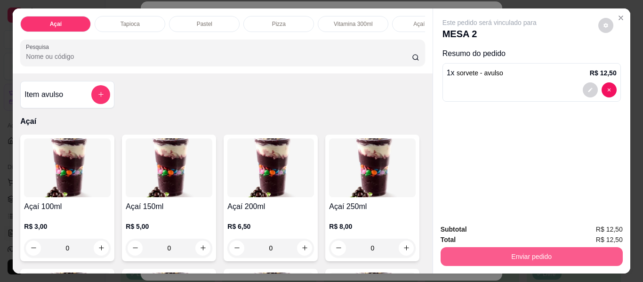
click at [512, 254] on button "Enviar pedido" at bounding box center [532, 256] width 182 height 19
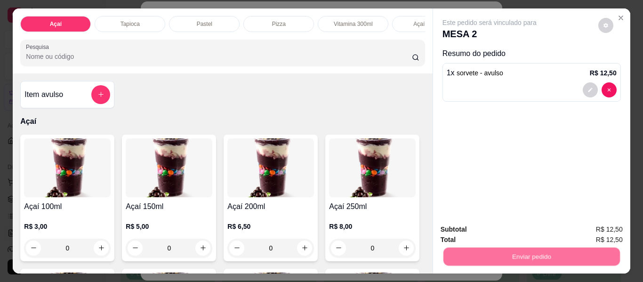
click at [478, 230] on button "Não registrar e enviar pedido" at bounding box center [500, 229] width 95 height 17
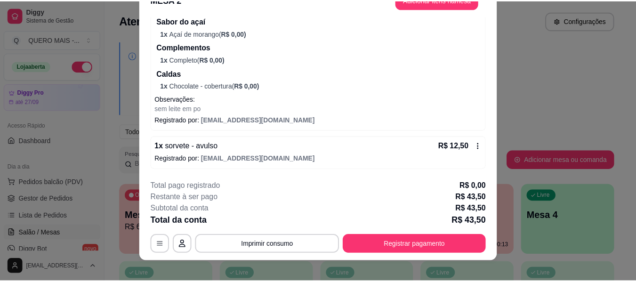
scroll to position [29, 0]
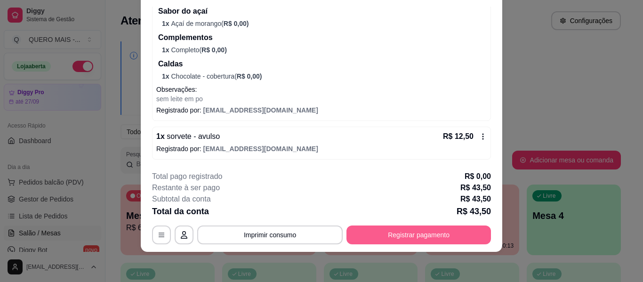
click at [420, 233] on button "Registrar pagamento" at bounding box center [418, 234] width 144 height 19
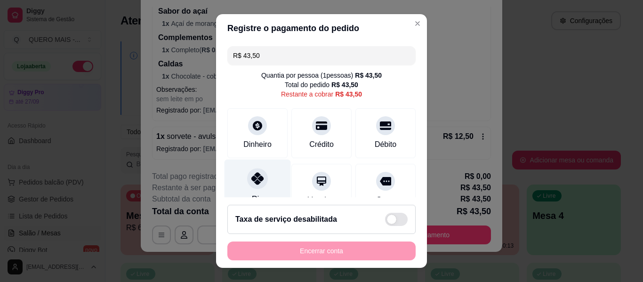
click at [252, 183] on icon at bounding box center [257, 178] width 12 height 12
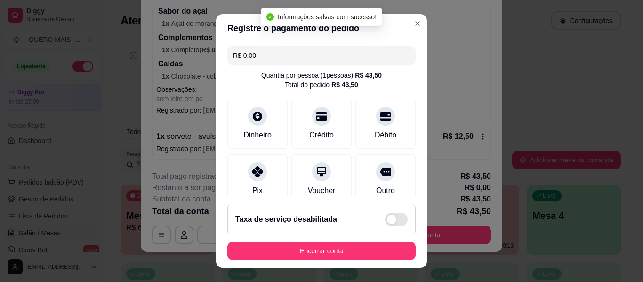
type input "R$ 0,00"
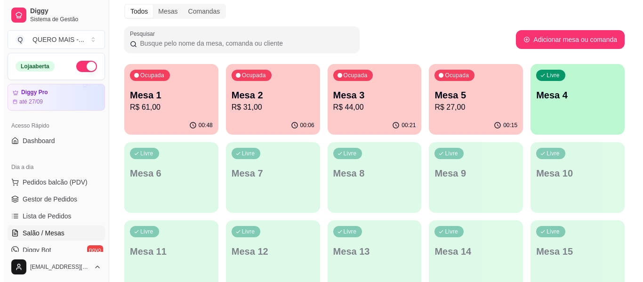
scroll to position [141, 0]
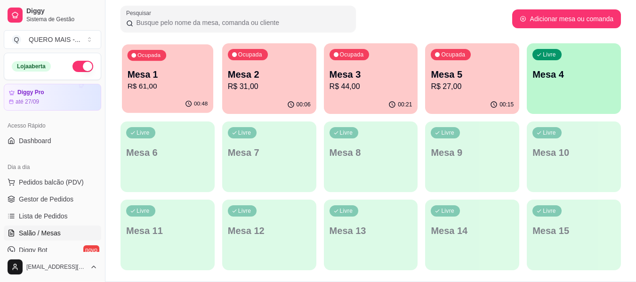
click at [136, 95] on div "Ocupada Mesa 1 R$ 61,00" at bounding box center [167, 69] width 91 height 51
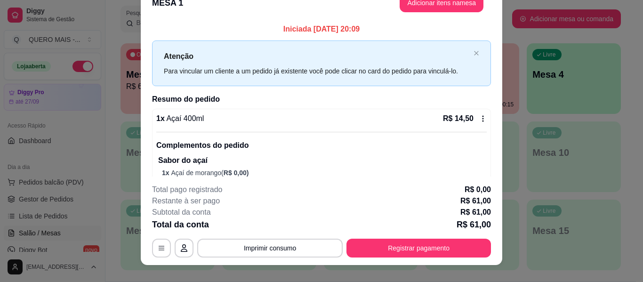
scroll to position [29, 0]
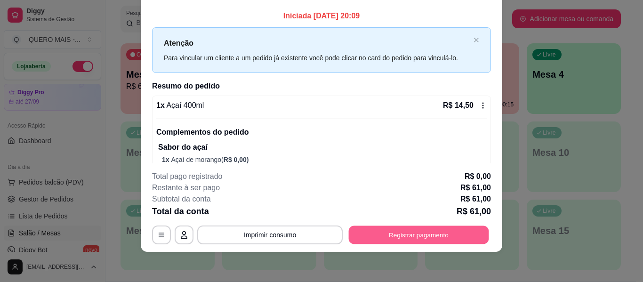
click at [392, 231] on button "Registrar pagamento" at bounding box center [419, 235] width 140 height 18
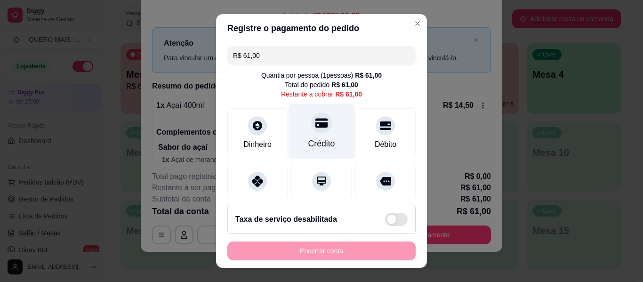
click at [311, 129] on div at bounding box center [321, 122] width 21 height 21
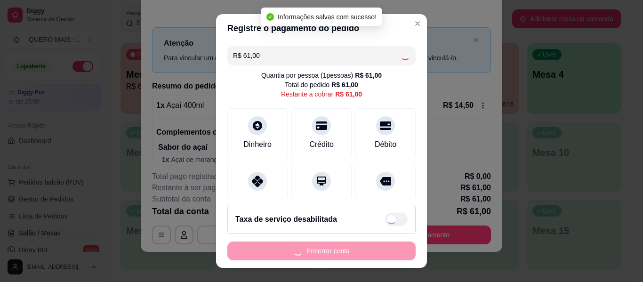
type input "R$ 0,00"
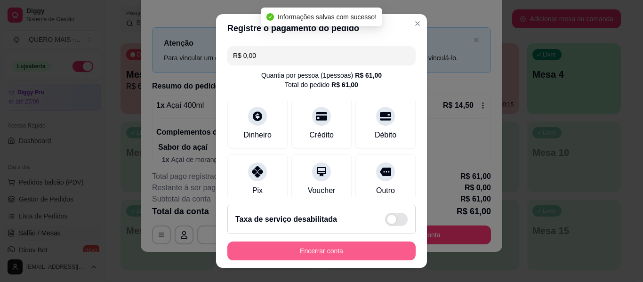
click at [316, 251] on button "Encerrar conta" at bounding box center [321, 250] width 188 height 19
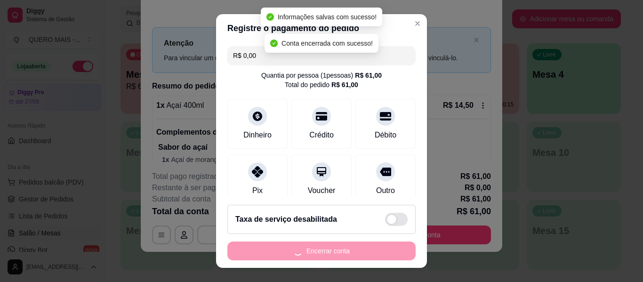
scroll to position [0, 0]
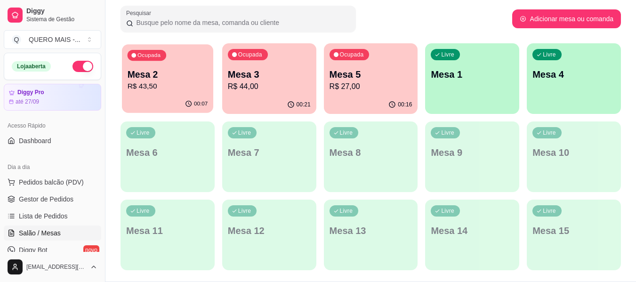
click at [158, 88] on p "R$ 43,50" at bounding box center [168, 86] width 80 height 11
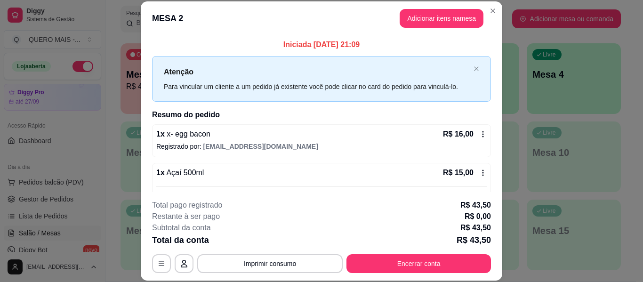
scroll to position [175, 0]
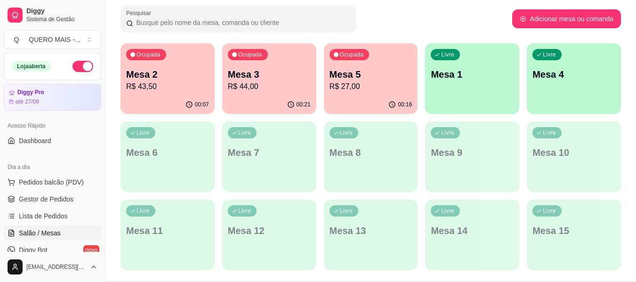
click at [267, 104] on div "00:21" at bounding box center [269, 105] width 94 height 18
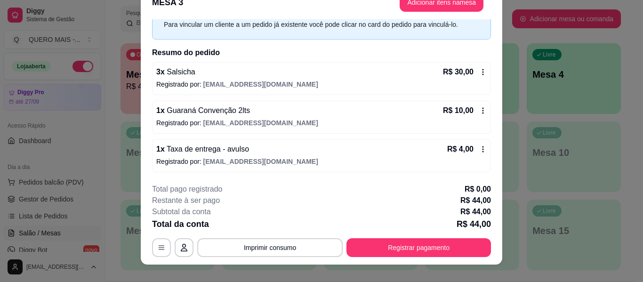
scroll to position [29, 0]
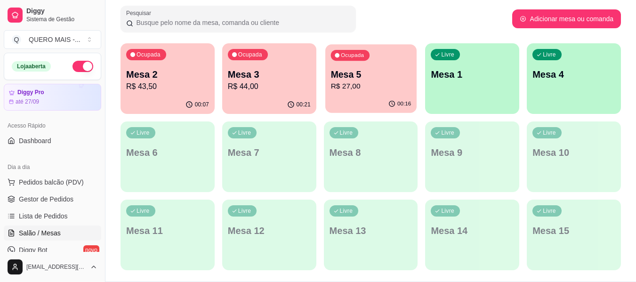
click at [392, 79] on p "Mesa 5" at bounding box center [370, 74] width 80 height 13
click at [61, 196] on span "Gestor de Pedidos" at bounding box center [46, 198] width 55 height 9
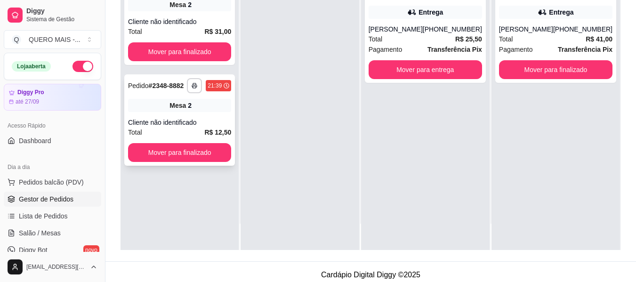
scroll to position [141, 0]
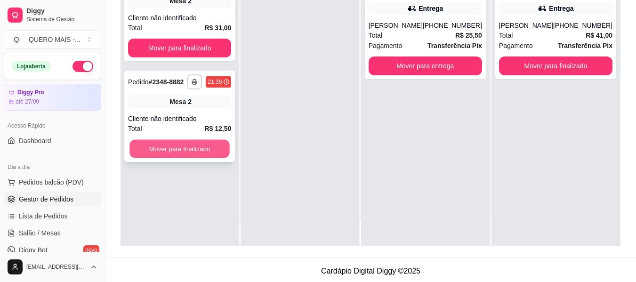
click at [188, 148] on button "Mover para finalizado" at bounding box center [179, 149] width 100 height 18
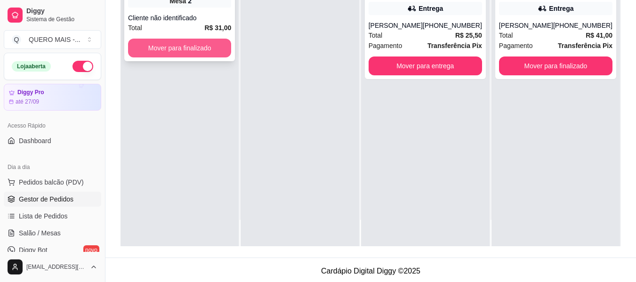
click at [198, 49] on button "Mover para finalizado" at bounding box center [179, 48] width 103 height 19
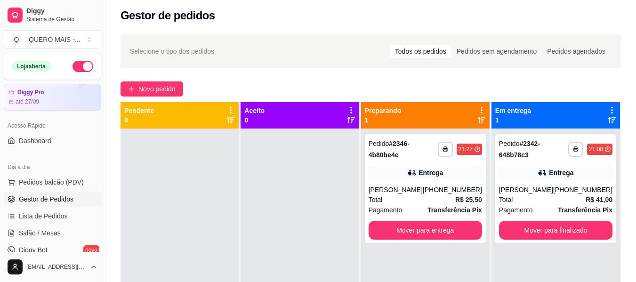
scroll to position [0, 0]
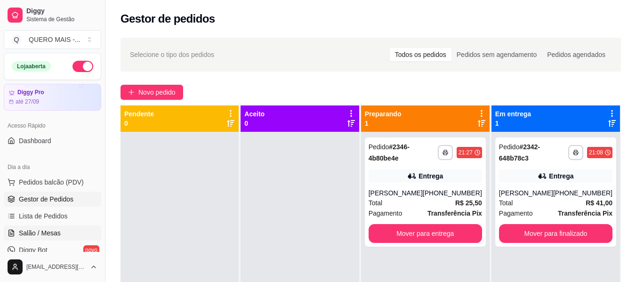
click at [36, 233] on span "Salão / Mesas" at bounding box center [40, 232] width 42 height 9
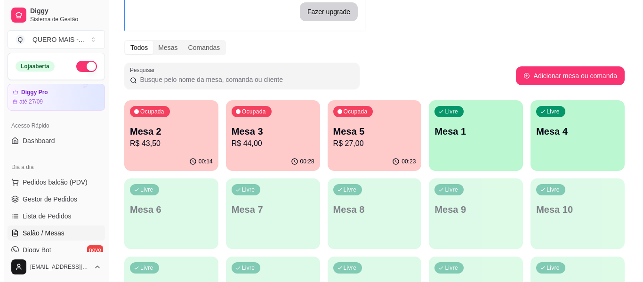
scroll to position [94, 0]
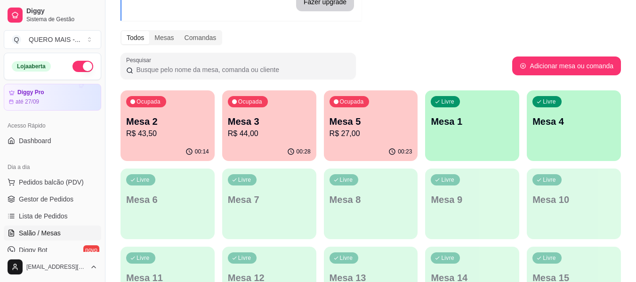
click at [367, 147] on div "00:23" at bounding box center [371, 152] width 94 height 18
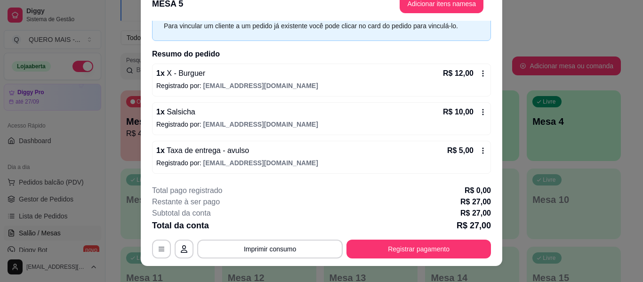
scroll to position [29, 0]
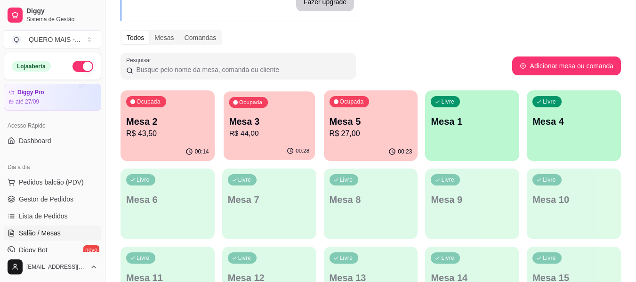
click at [263, 140] on div "Ocupada Mesa 3 R$ 44,00" at bounding box center [269, 116] width 91 height 51
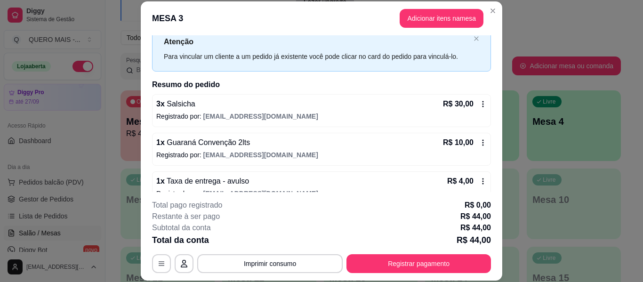
scroll to position [46, 0]
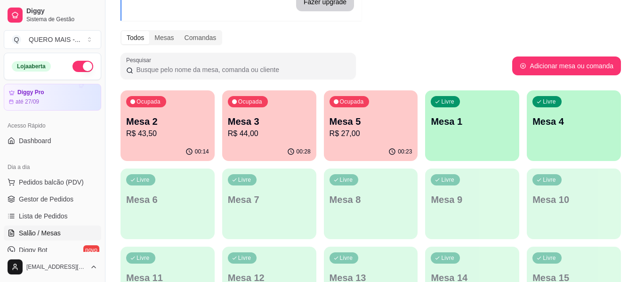
click at [446, 118] on p "Mesa 1" at bounding box center [472, 121] width 83 height 13
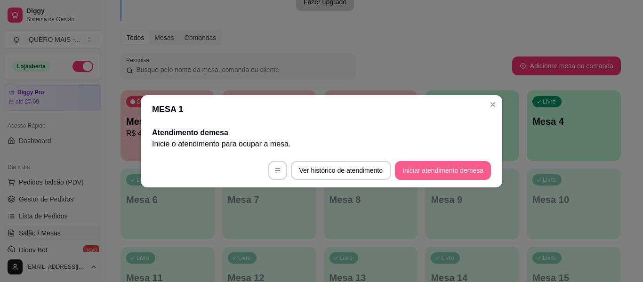
click at [450, 169] on button "Iniciar atendimento de mesa" at bounding box center [443, 170] width 96 height 19
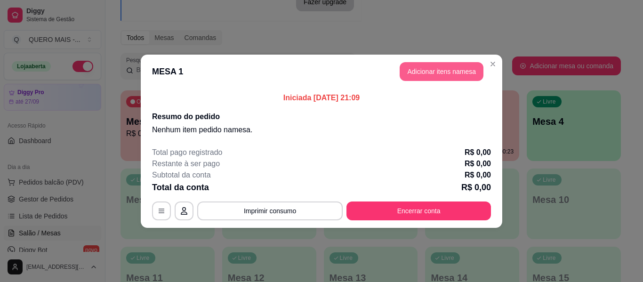
click at [446, 74] on button "Adicionar itens na mesa" at bounding box center [442, 71] width 84 height 19
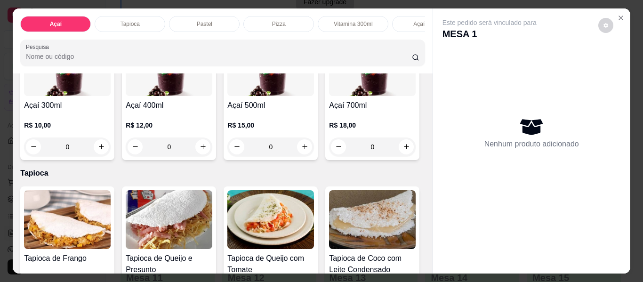
scroll to position [282, 0]
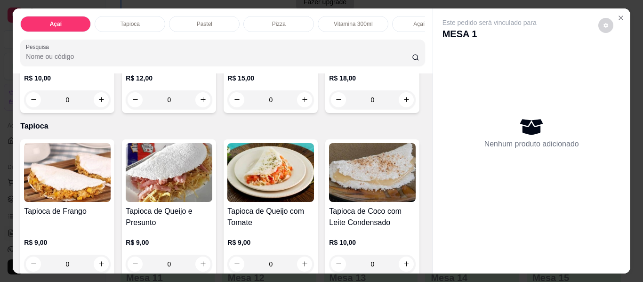
click at [227, 109] on div "0" at bounding box center [270, 99] width 87 height 19
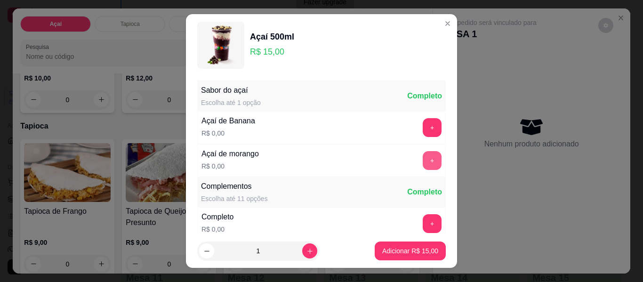
click at [423, 152] on button "+" at bounding box center [432, 160] width 19 height 19
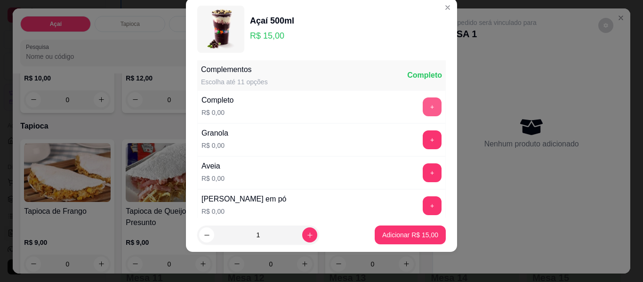
click at [423, 109] on button "+" at bounding box center [432, 106] width 19 height 19
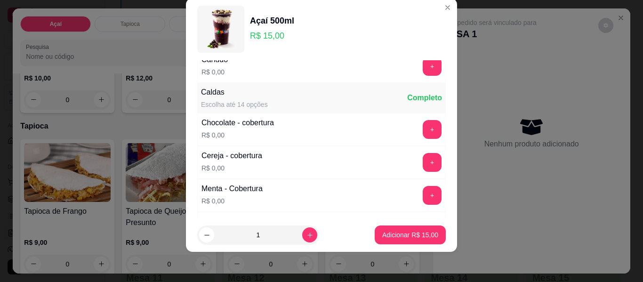
scroll to position [524, 0]
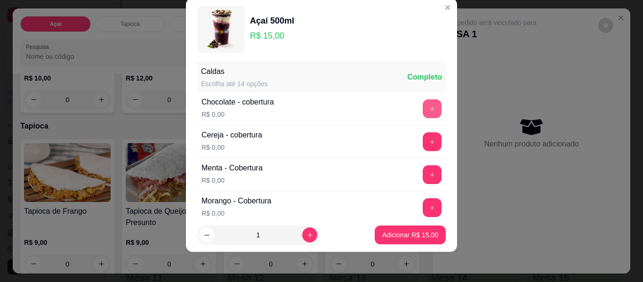
click at [423, 107] on button "+" at bounding box center [432, 108] width 19 height 19
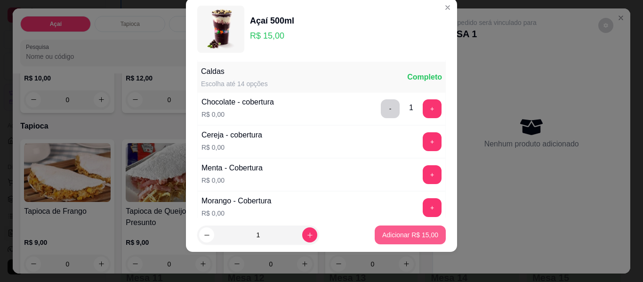
click at [386, 235] on p "Adicionar R$ 15,00" at bounding box center [410, 234] width 56 height 9
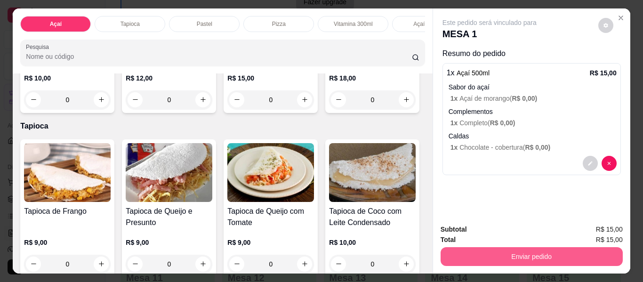
click at [524, 249] on button "Enviar pedido" at bounding box center [532, 256] width 182 height 19
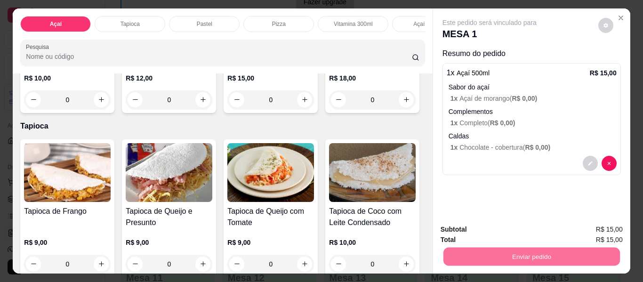
click at [488, 229] on button "Não registrar e enviar pedido" at bounding box center [500, 229] width 95 height 17
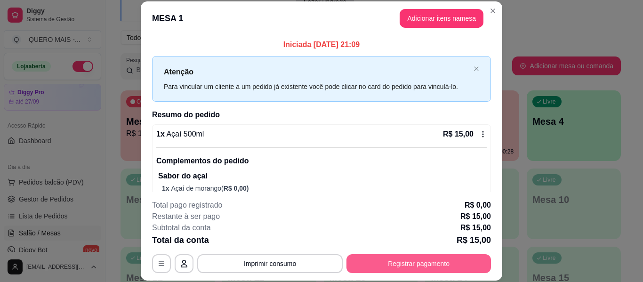
click at [414, 265] on button "Registrar pagamento" at bounding box center [418, 263] width 144 height 19
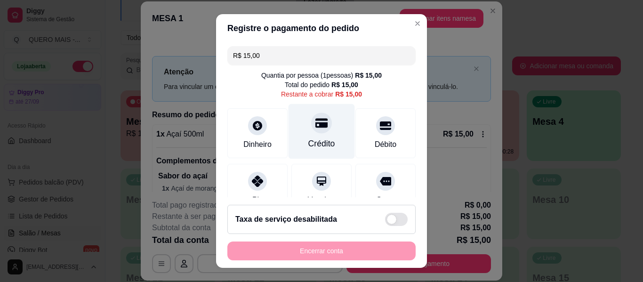
click at [321, 127] on div "Crédito" at bounding box center [322, 131] width 66 height 55
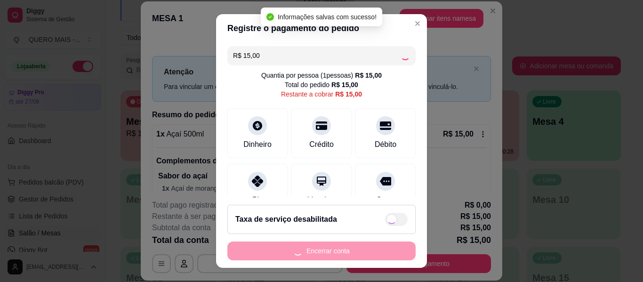
type input "R$ 0,00"
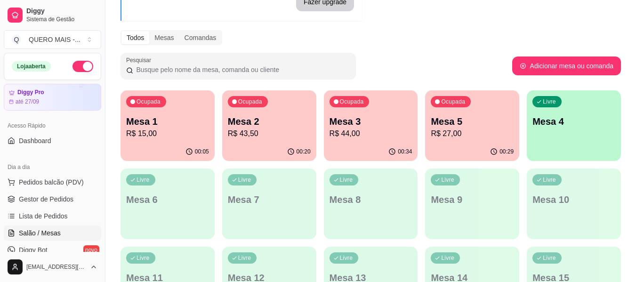
click at [269, 136] on p "R$ 43,50" at bounding box center [269, 133] width 83 height 11
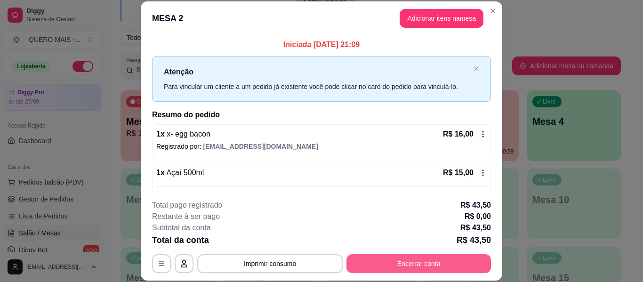
click at [387, 263] on button "Encerrar conta" at bounding box center [418, 263] width 144 height 19
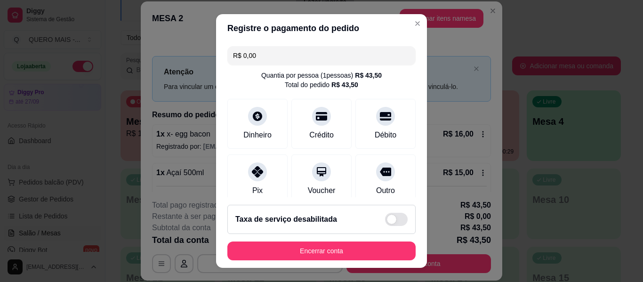
click at [266, 255] on button "Encerrar conta" at bounding box center [321, 250] width 188 height 19
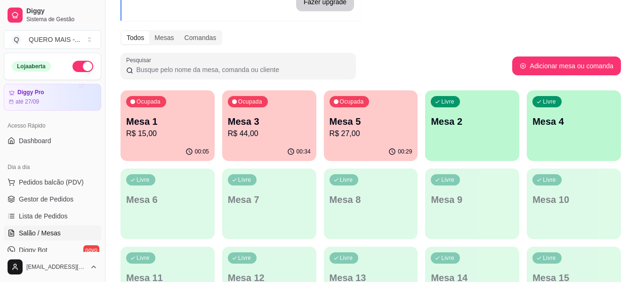
click at [356, 128] on p "R$ 27,00" at bounding box center [370, 133] width 83 height 11
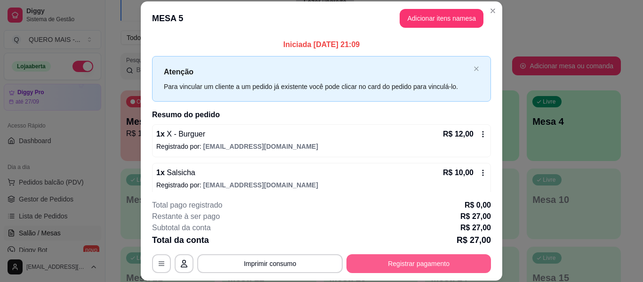
click at [417, 261] on button "Registrar pagamento" at bounding box center [418, 263] width 144 height 19
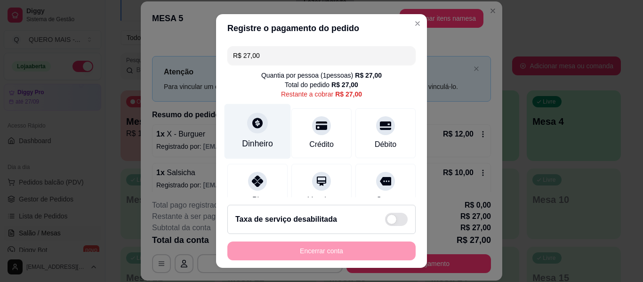
click at [260, 132] on div "Dinheiro" at bounding box center [258, 131] width 66 height 55
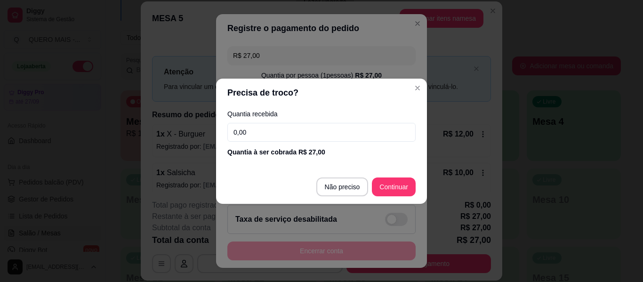
click at [297, 130] on input "0,00" at bounding box center [321, 132] width 188 height 19
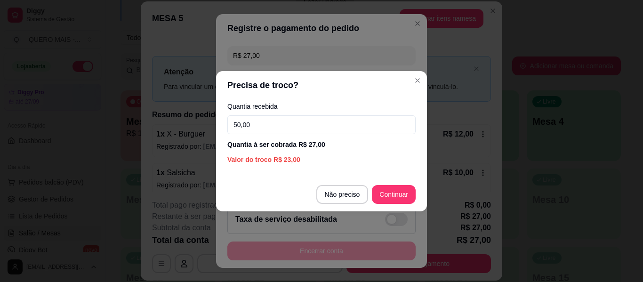
type input "50,00"
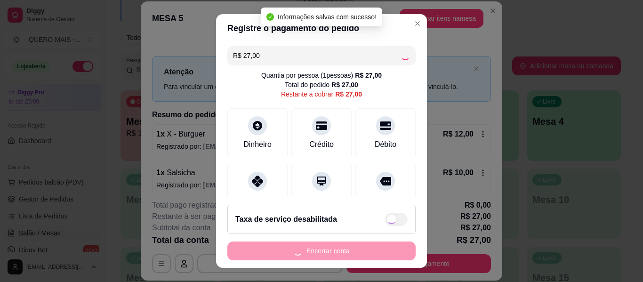
type input "R$ 0,00"
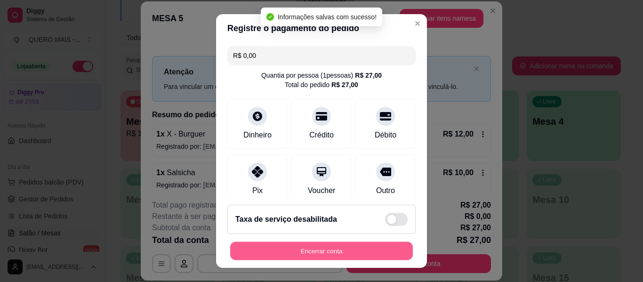
click at [310, 253] on button "Encerrar conta" at bounding box center [321, 251] width 183 height 18
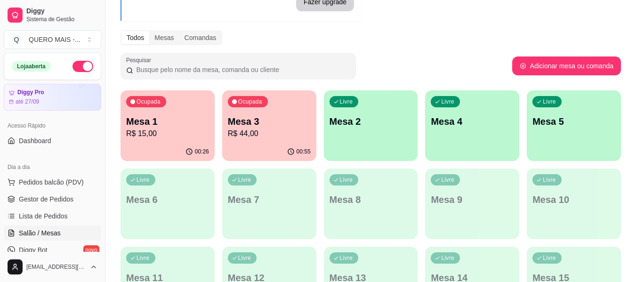
click at [177, 139] on div "Ocupada Mesa 1 R$ 15,00" at bounding box center [167, 116] width 94 height 52
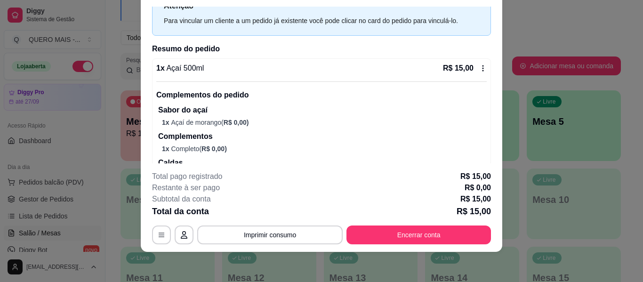
scroll to position [0, 0]
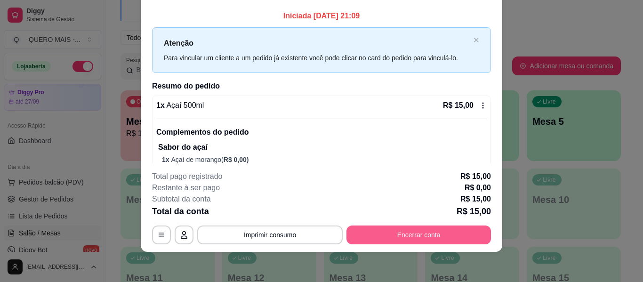
click at [365, 230] on button "Encerrar conta" at bounding box center [418, 234] width 144 height 19
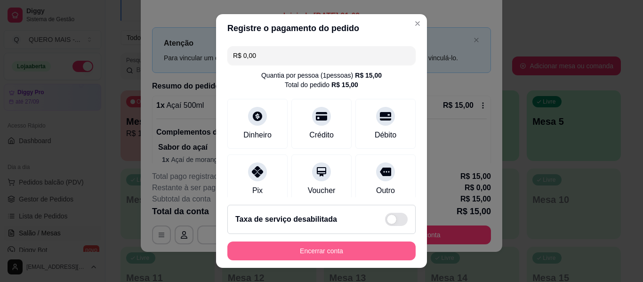
click at [345, 249] on button "Encerrar conta" at bounding box center [321, 250] width 188 height 19
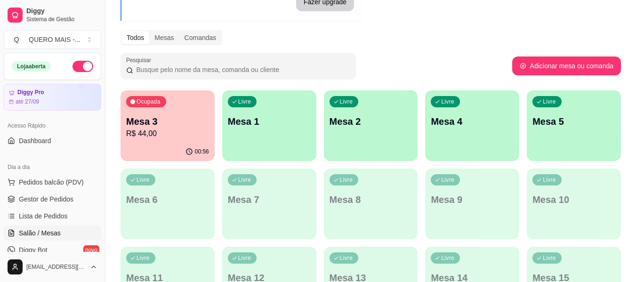
click at [165, 140] on div "Ocupada Mesa 3 R$ 44,00" at bounding box center [167, 116] width 94 height 52
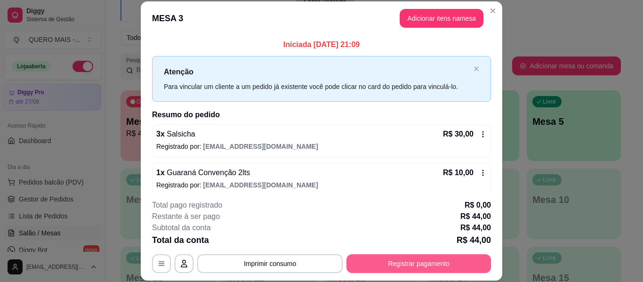
click at [423, 267] on button "Registrar pagamento" at bounding box center [418, 263] width 144 height 19
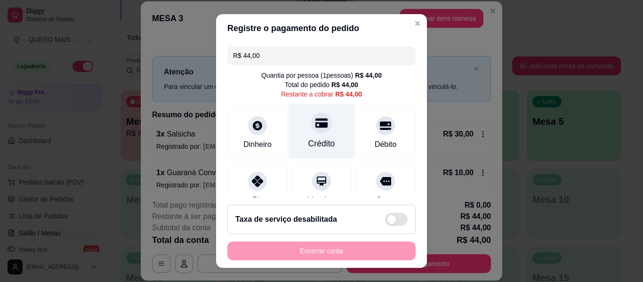
click at [311, 135] on div "Crédito" at bounding box center [322, 131] width 66 height 55
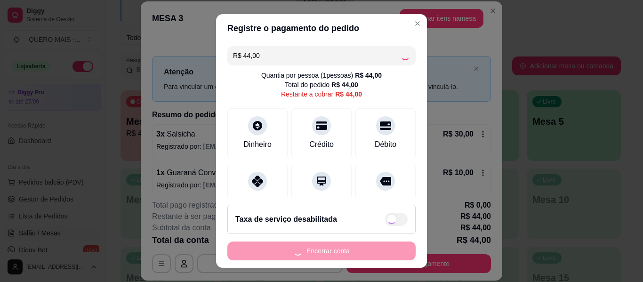
type input "R$ 0,00"
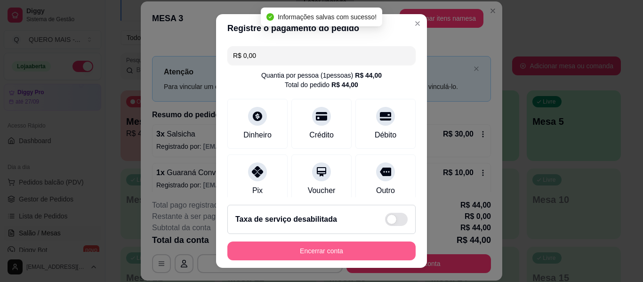
click at [301, 247] on button "Encerrar conta" at bounding box center [321, 250] width 188 height 19
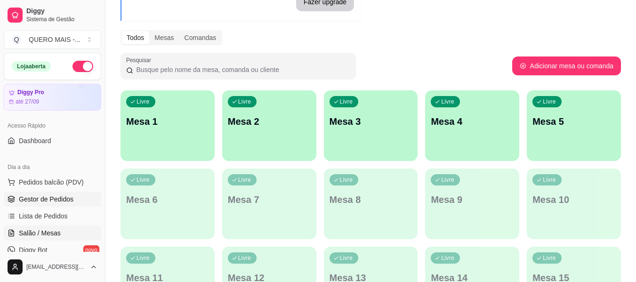
click at [65, 195] on span "Gestor de Pedidos" at bounding box center [46, 198] width 55 height 9
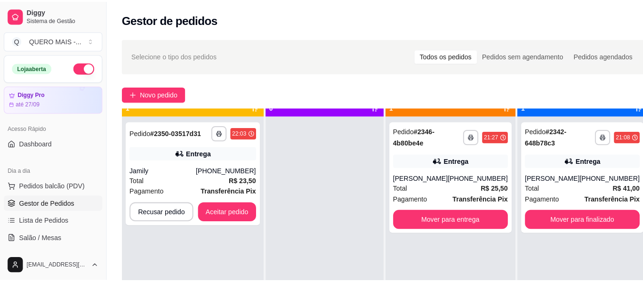
scroll to position [26, 0]
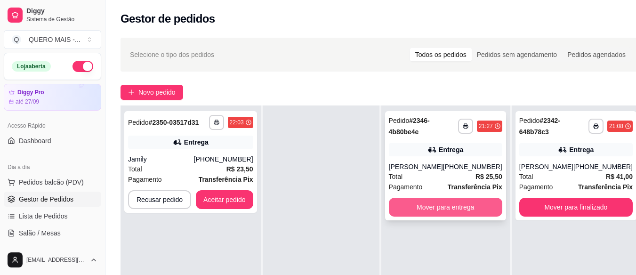
click at [449, 208] on button "Mover para entrega" at bounding box center [445, 207] width 113 height 19
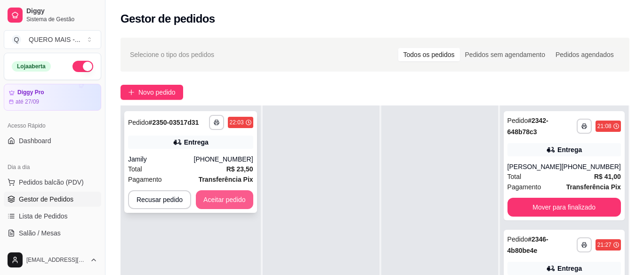
click at [230, 199] on button "Aceitar pedido" at bounding box center [224, 199] width 57 height 19
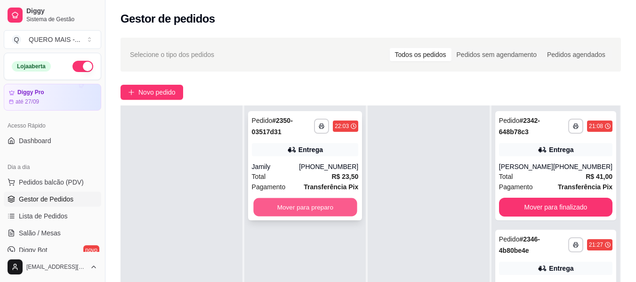
click at [311, 203] on button "Mover para preparo" at bounding box center [305, 207] width 104 height 18
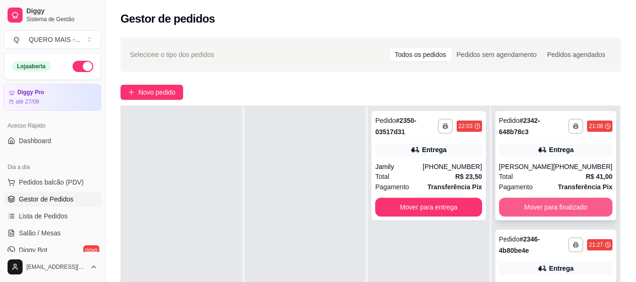
click at [523, 212] on button "Mover para finalizado" at bounding box center [555, 207] width 113 height 19
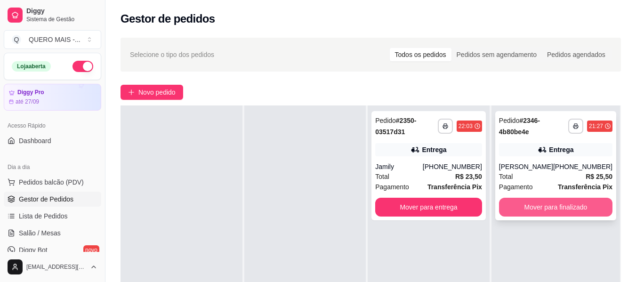
click at [525, 210] on button "Mover para finalizado" at bounding box center [555, 207] width 113 height 19
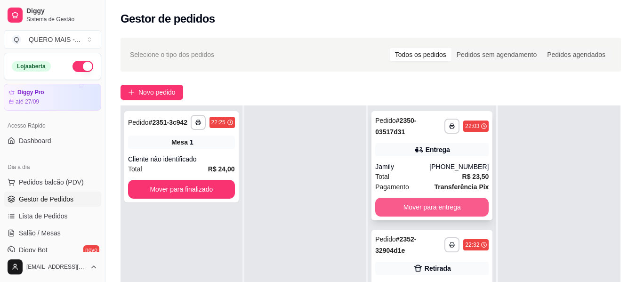
click at [436, 207] on button "Mover para entrega" at bounding box center [431, 207] width 113 height 19
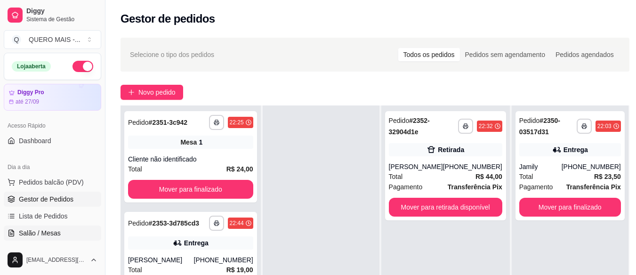
click at [42, 234] on span "Salão / Mesas" at bounding box center [40, 232] width 42 height 9
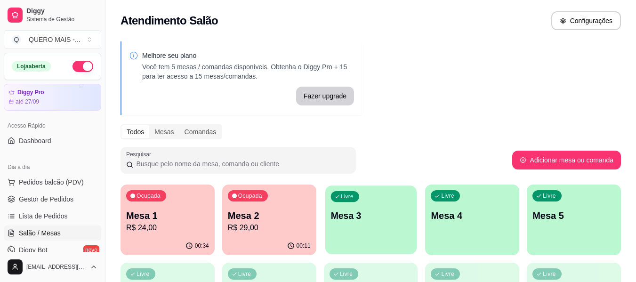
click at [348, 222] on div "Livre Mesa 3" at bounding box center [370, 213] width 91 height 57
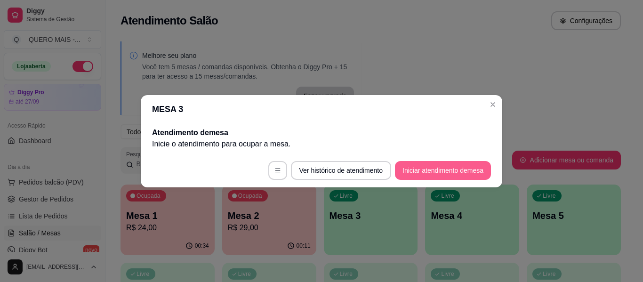
click at [423, 173] on button "Iniciar atendimento de mesa" at bounding box center [443, 170] width 96 height 19
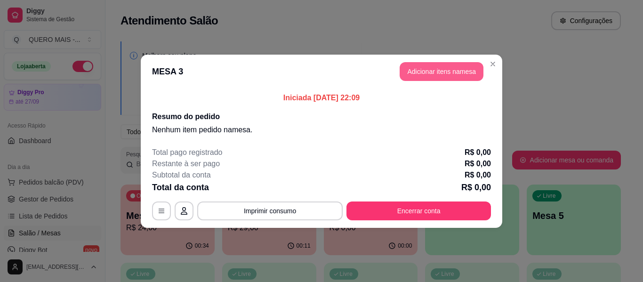
click at [431, 74] on button "Adicionar itens na mesa" at bounding box center [442, 71] width 84 height 19
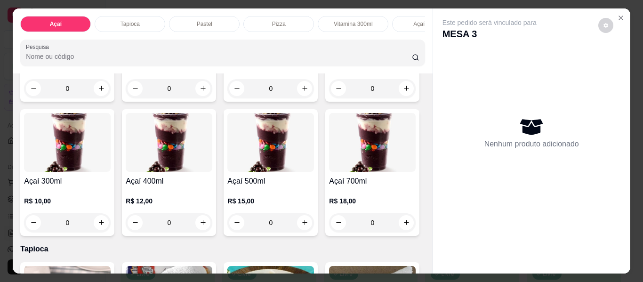
scroll to position [188, 0]
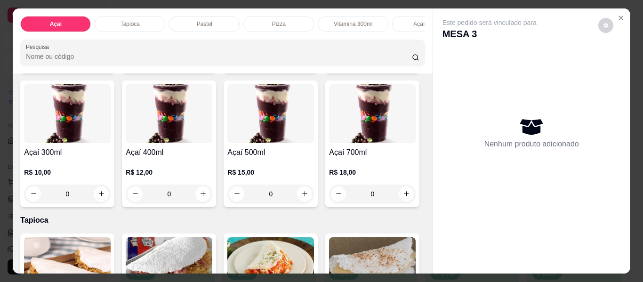
click at [212, 196] on div "0" at bounding box center [169, 194] width 87 height 19
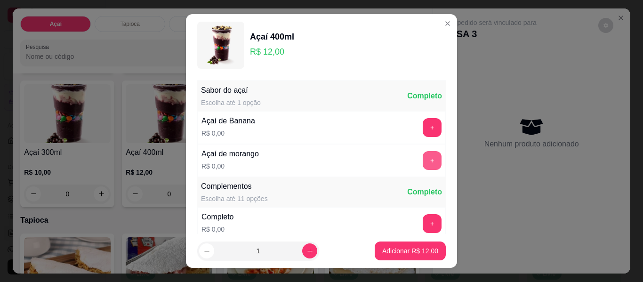
click at [423, 159] on button "+" at bounding box center [432, 160] width 19 height 19
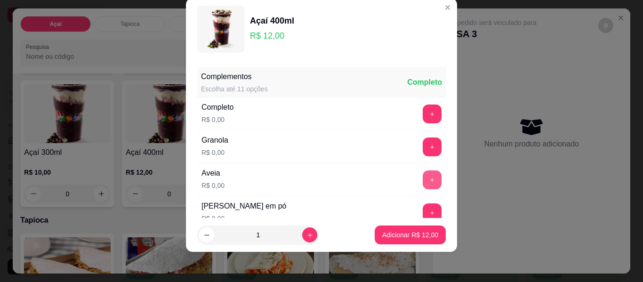
scroll to position [101, 0]
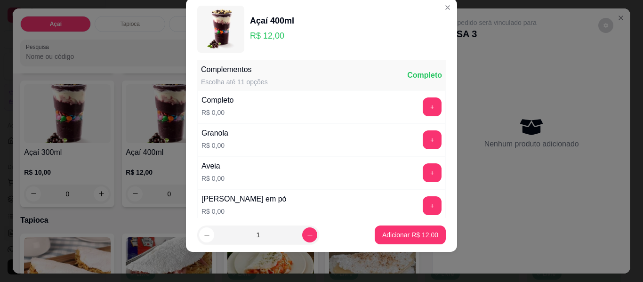
click at [410, 119] on div "Completo R$ 0,00 +" at bounding box center [321, 106] width 249 height 33
click at [423, 109] on button "+" at bounding box center [432, 106] width 19 height 19
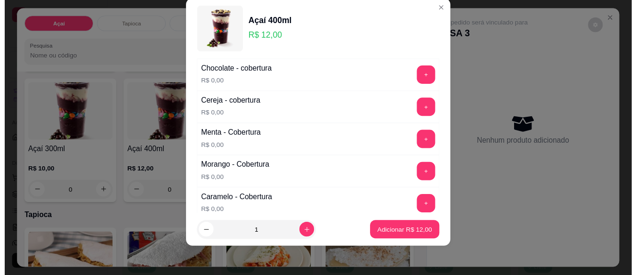
scroll to position [571, 0]
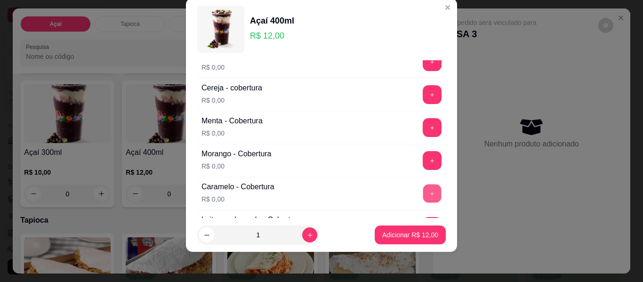
click at [423, 192] on button "+" at bounding box center [432, 194] width 18 height 18
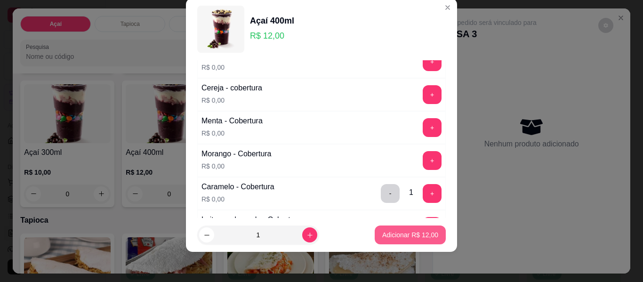
click at [396, 237] on p "Adicionar R$ 12,00" at bounding box center [410, 234] width 56 height 9
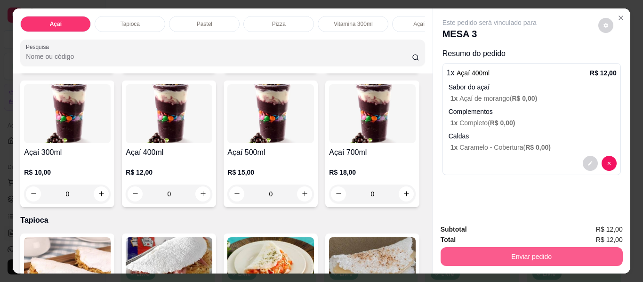
click at [540, 249] on button "Enviar pedido" at bounding box center [532, 256] width 182 height 19
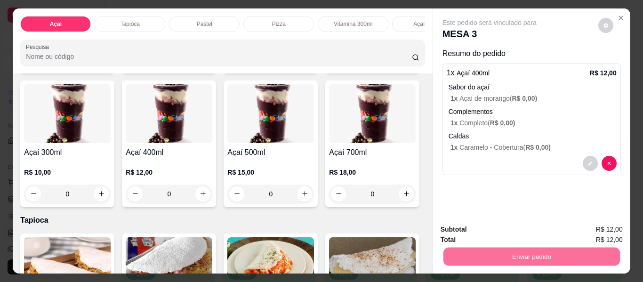
click at [494, 232] on button "Não registrar e enviar pedido" at bounding box center [500, 230] width 98 height 18
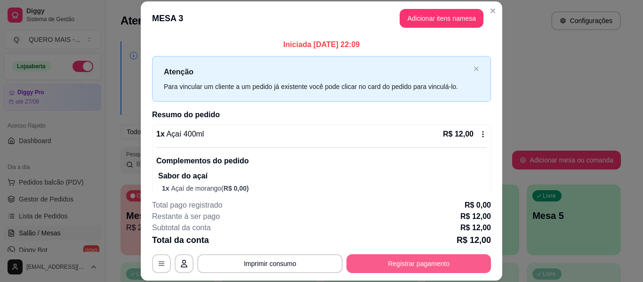
click at [400, 261] on button "Registrar pagamento" at bounding box center [418, 263] width 144 height 19
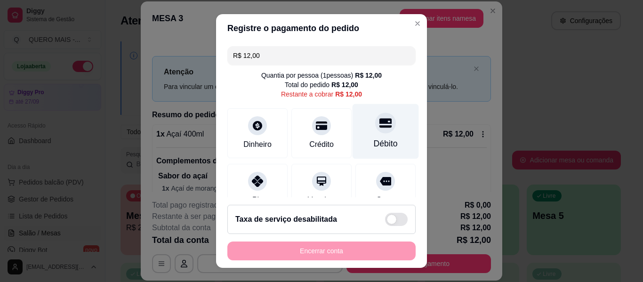
click at [379, 134] on div "Débito" at bounding box center [386, 131] width 66 height 55
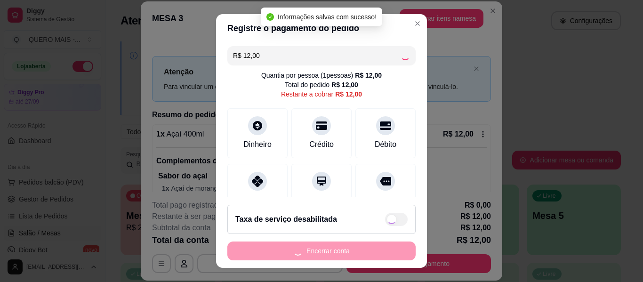
type input "R$ 0,00"
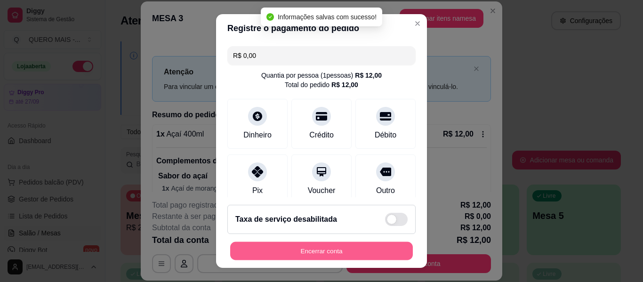
click at [288, 251] on button "Encerrar conta" at bounding box center [321, 251] width 183 height 18
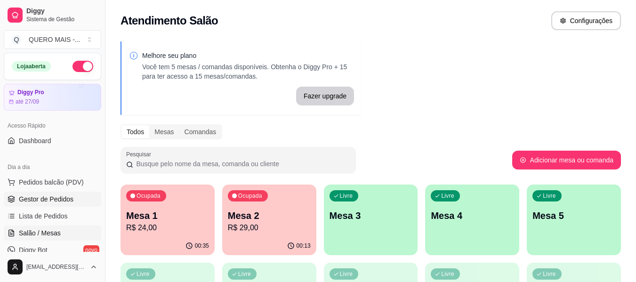
click at [48, 199] on span "Gestor de Pedidos" at bounding box center [46, 198] width 55 height 9
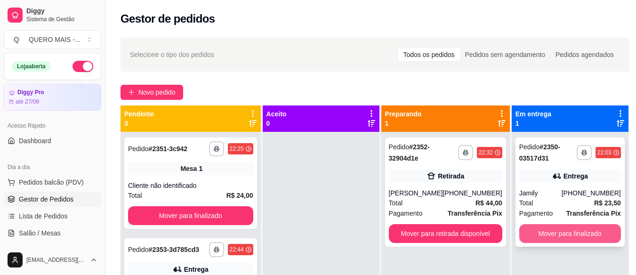
click at [549, 229] on button "Mover para finalizado" at bounding box center [570, 233] width 102 height 19
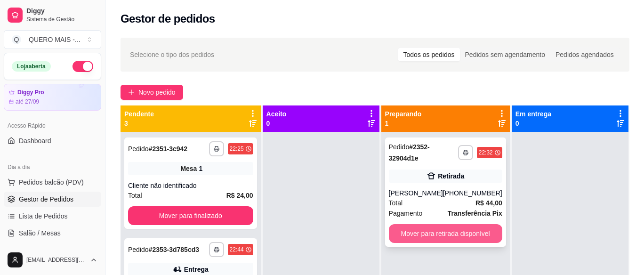
click at [471, 235] on button "Mover para retirada disponível" at bounding box center [445, 233] width 113 height 19
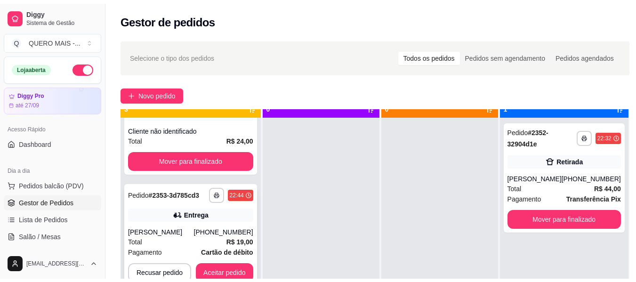
scroll to position [26, 0]
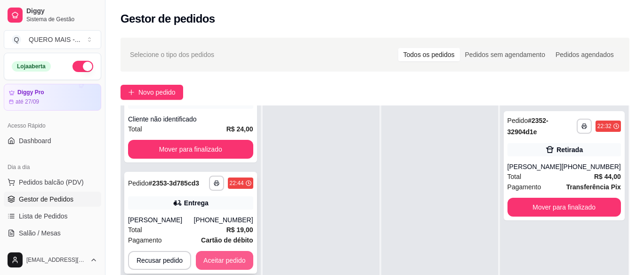
click at [227, 257] on button "Aceitar pedido" at bounding box center [224, 260] width 57 height 19
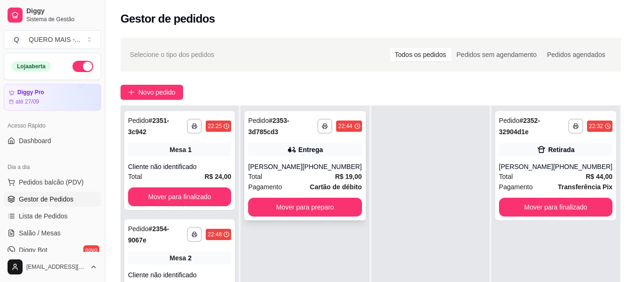
scroll to position [0, 0]
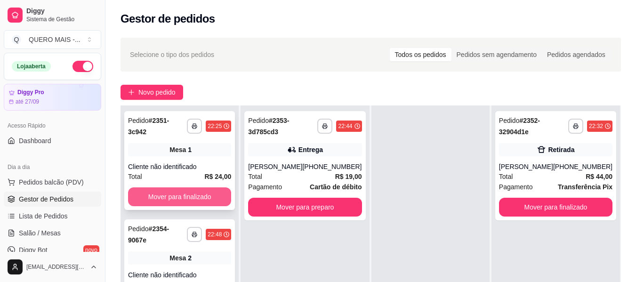
click at [206, 187] on button "Mover para finalizado" at bounding box center [179, 196] width 103 height 19
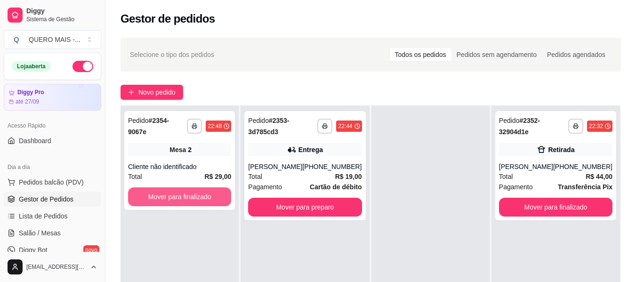
click at [206, 187] on button "Mover para finalizado" at bounding box center [179, 196] width 103 height 19
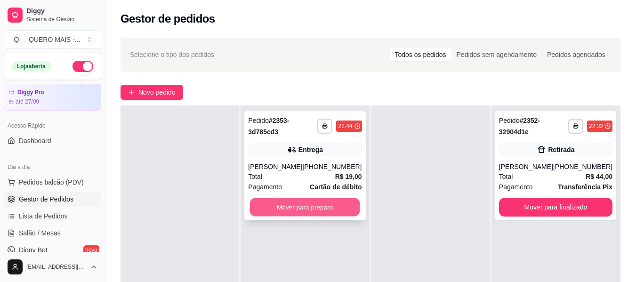
click at [291, 205] on button "Mover para preparo" at bounding box center [305, 207] width 110 height 18
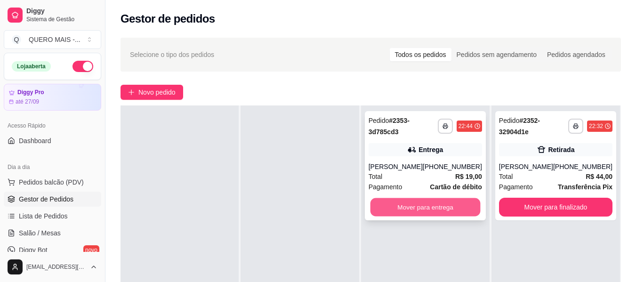
click at [408, 210] on button "Mover para entrega" at bounding box center [425, 207] width 110 height 18
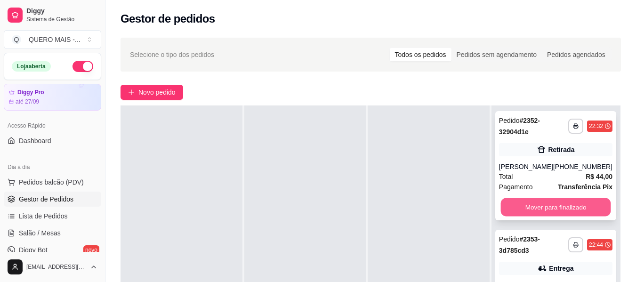
click at [515, 212] on button "Mover para finalizado" at bounding box center [555, 207] width 110 height 18
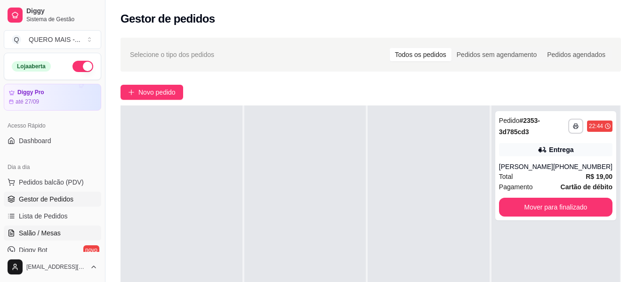
click at [39, 235] on span "Salão / Mesas" at bounding box center [40, 232] width 42 height 9
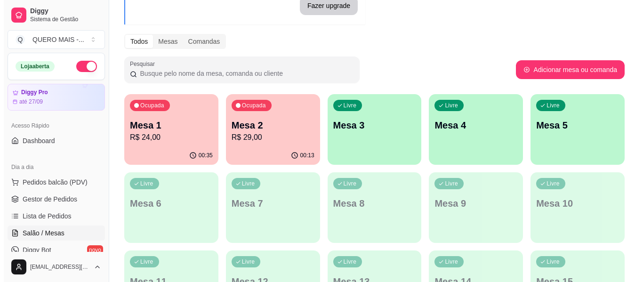
scroll to position [94, 0]
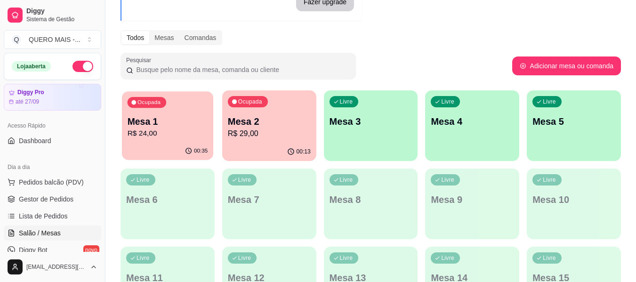
click at [162, 146] on div "00:35" at bounding box center [167, 151] width 91 height 18
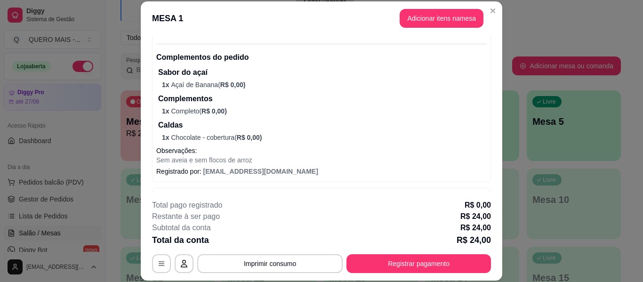
scroll to position [281, 0]
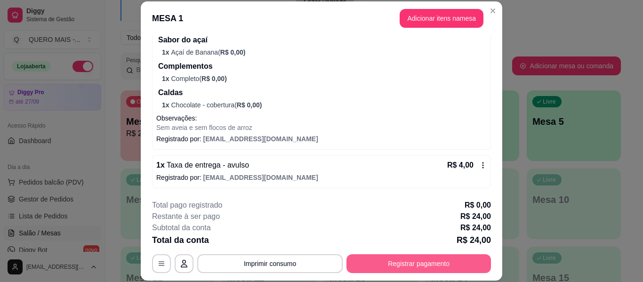
click at [397, 261] on button "Registrar pagamento" at bounding box center [418, 263] width 144 height 19
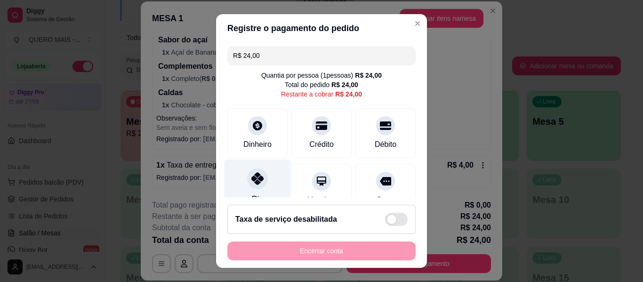
click at [255, 179] on icon at bounding box center [257, 178] width 12 height 12
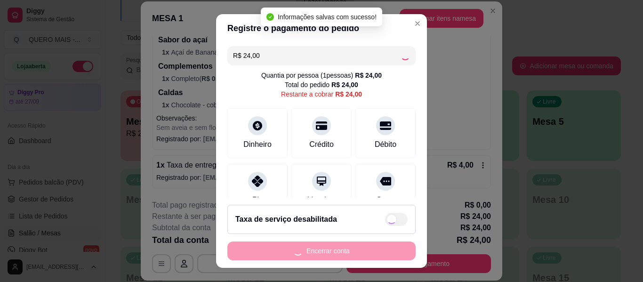
type input "R$ 0,00"
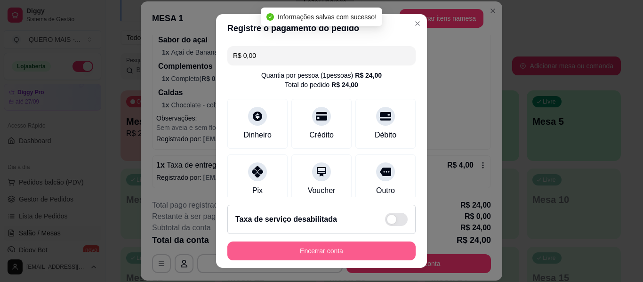
click at [305, 249] on button "Encerrar conta" at bounding box center [321, 250] width 188 height 19
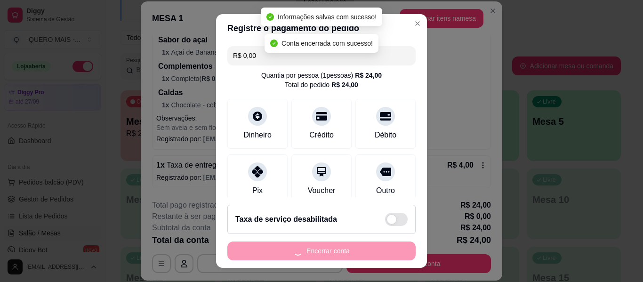
scroll to position [0, 0]
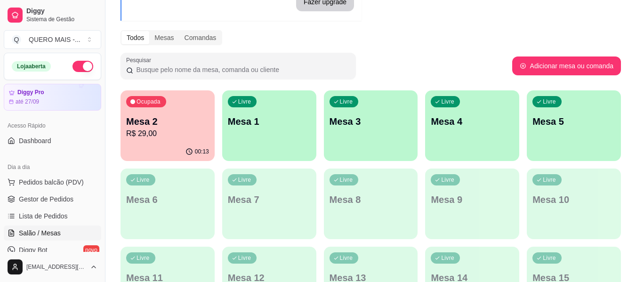
click at [154, 147] on div "00:13" at bounding box center [167, 152] width 94 height 18
click at [80, 202] on link "Gestor de Pedidos" at bounding box center [52, 199] width 97 height 15
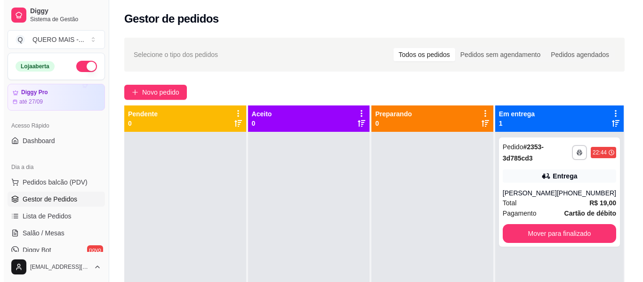
scroll to position [26, 0]
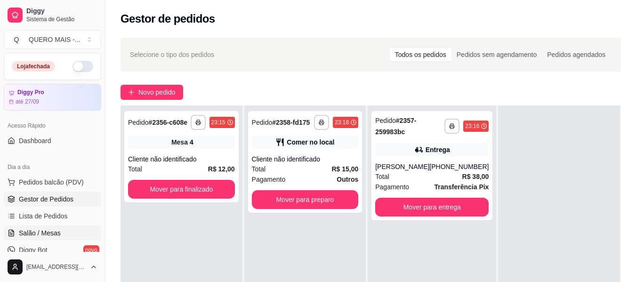
click at [39, 228] on span "Salão / Mesas" at bounding box center [40, 232] width 42 height 9
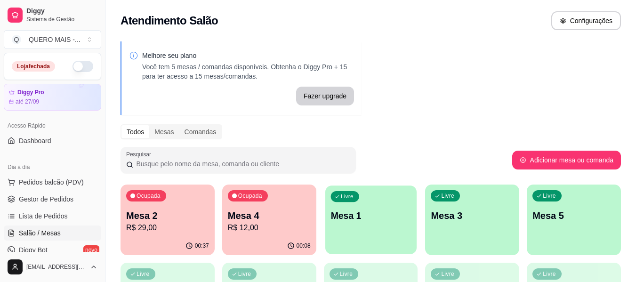
click at [355, 231] on div "Livre Mesa 1" at bounding box center [370, 213] width 91 height 57
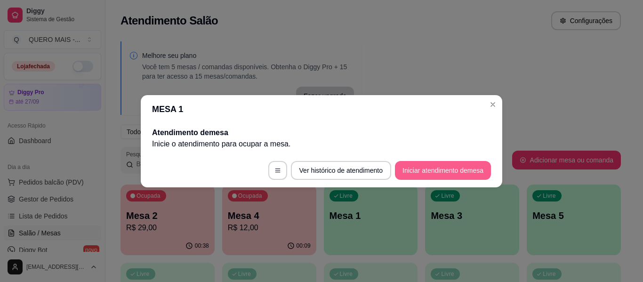
click at [429, 172] on button "Iniciar atendimento de mesa" at bounding box center [443, 170] width 96 height 19
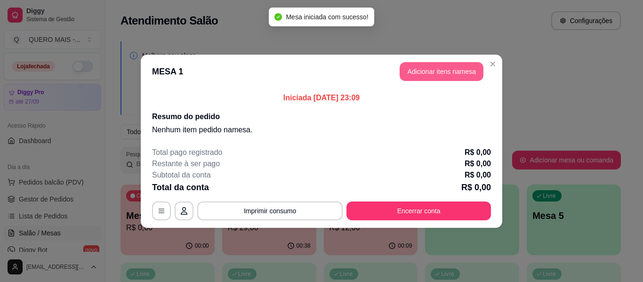
click at [443, 69] on button "Adicionar itens na mesa" at bounding box center [442, 71] width 84 height 19
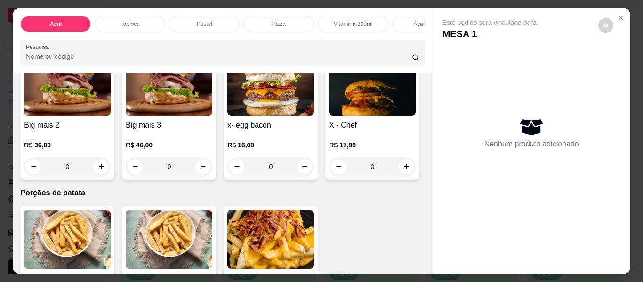
scroll to position [1506, 0]
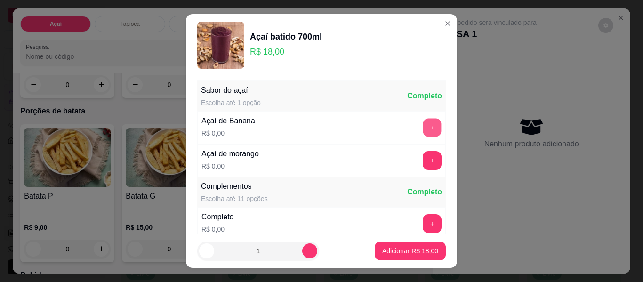
click at [423, 123] on button "+" at bounding box center [432, 128] width 18 height 18
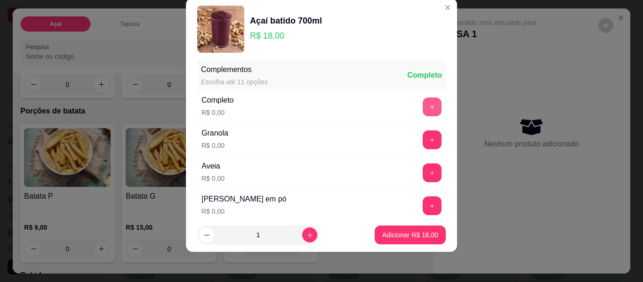
click at [423, 109] on button "+" at bounding box center [432, 106] width 19 height 19
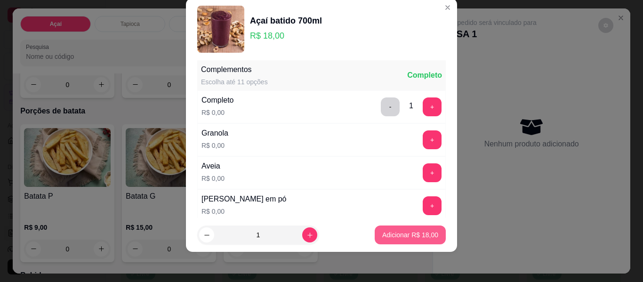
click at [395, 232] on p "Adicionar R$ 18,00" at bounding box center [410, 234] width 56 height 9
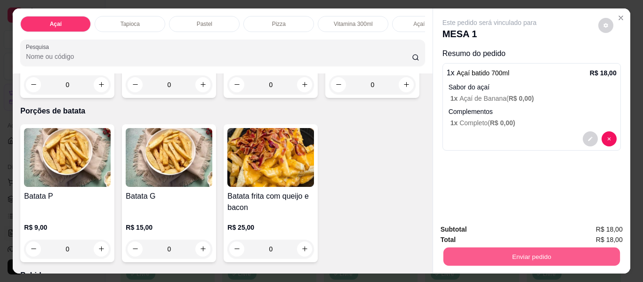
click at [497, 257] on button "Enviar pedido" at bounding box center [531, 257] width 177 height 18
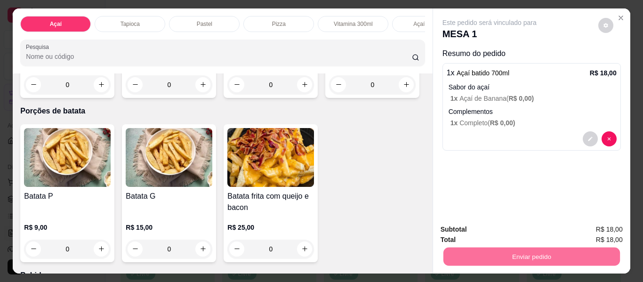
click at [477, 224] on button "Não registrar e enviar pedido" at bounding box center [500, 230] width 98 height 18
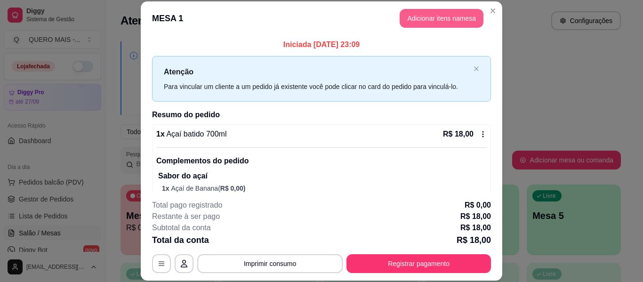
click at [433, 24] on button "Adicionar itens na mesa" at bounding box center [442, 18] width 84 height 19
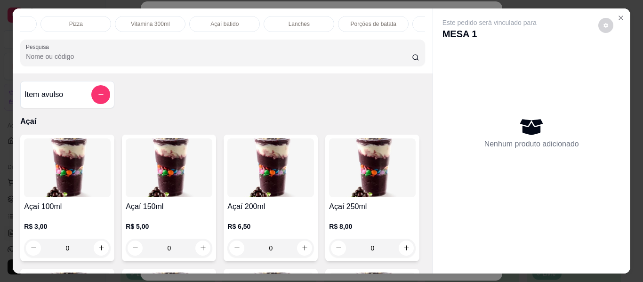
scroll to position [0, 226]
click at [392, 17] on div "Bebidas" at bounding box center [424, 24] width 71 height 16
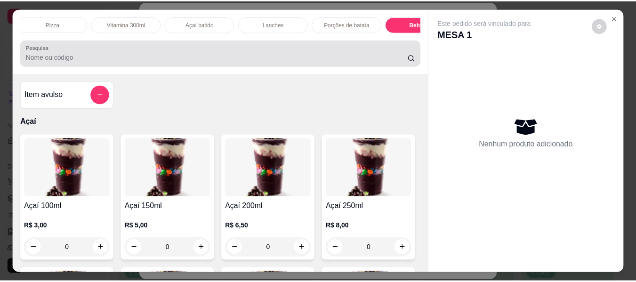
scroll to position [25, 0]
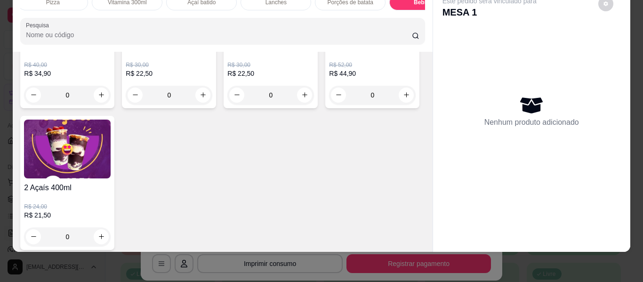
type input "1"
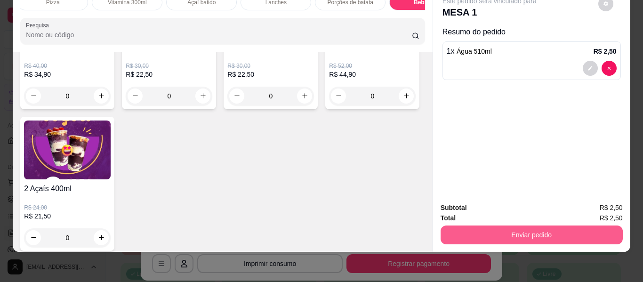
click at [506, 231] on button "Enviar pedido" at bounding box center [532, 234] width 182 height 19
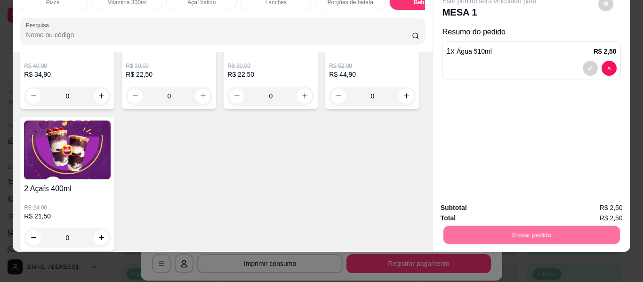
click at [495, 203] on button "Não registrar e enviar pedido" at bounding box center [500, 204] width 98 height 18
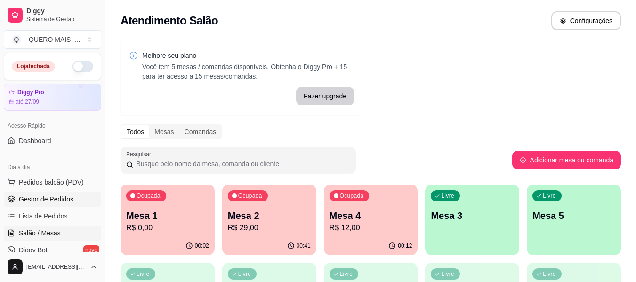
click at [40, 192] on link "Gestor de Pedidos" at bounding box center [52, 199] width 97 height 15
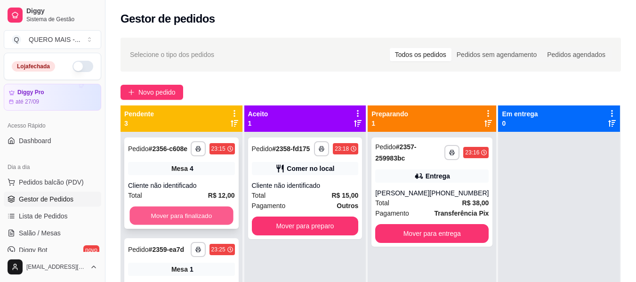
click at [183, 216] on button "Mover para finalizado" at bounding box center [181, 216] width 104 height 18
click at [183, 218] on button "Mover para finalizado" at bounding box center [181, 215] width 107 height 19
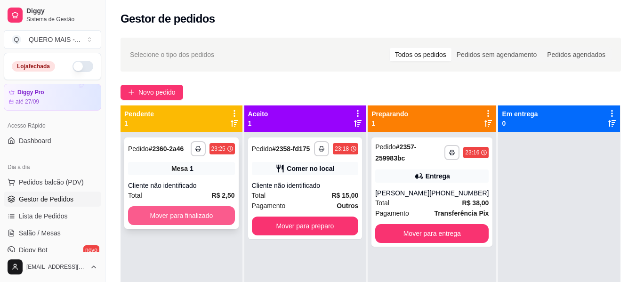
click at [183, 217] on button "Mover para finalizado" at bounding box center [181, 215] width 107 height 19
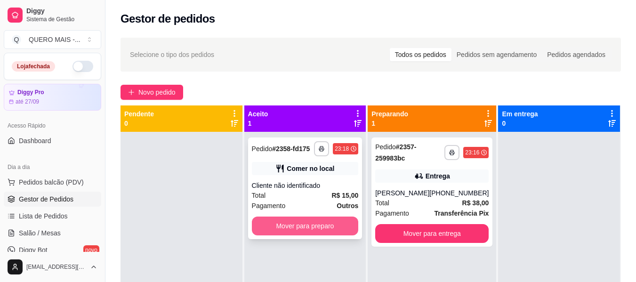
click at [269, 223] on button "Mover para preparo" at bounding box center [305, 226] width 107 height 19
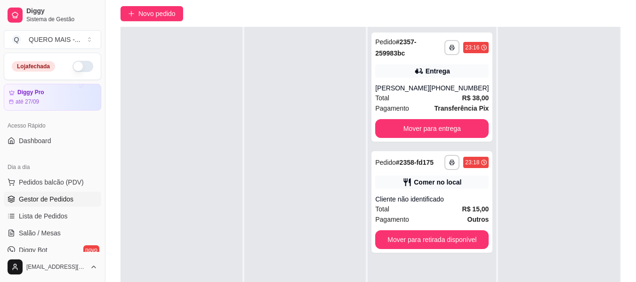
scroll to position [144, 0]
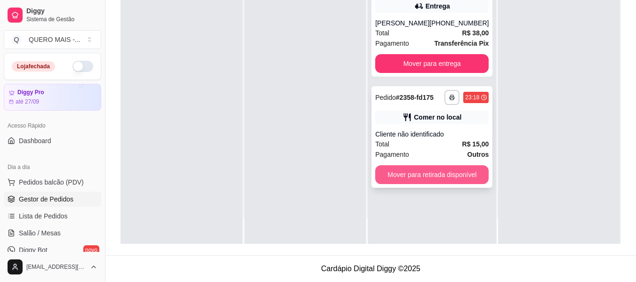
click at [417, 175] on button "Mover para retirada disponível" at bounding box center [431, 174] width 113 height 19
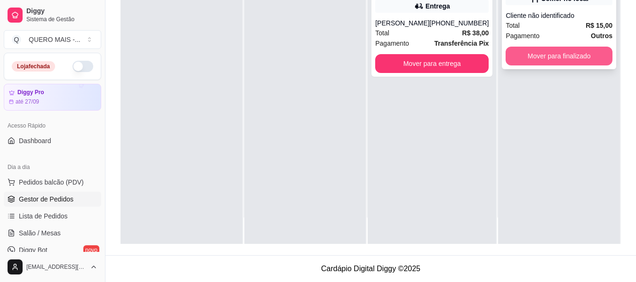
click at [536, 60] on button "Mover para finalizado" at bounding box center [559, 56] width 107 height 19
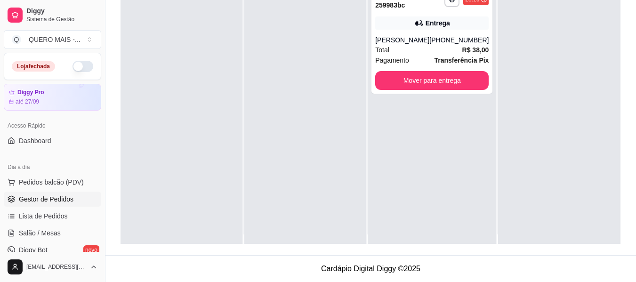
scroll to position [0, 0]
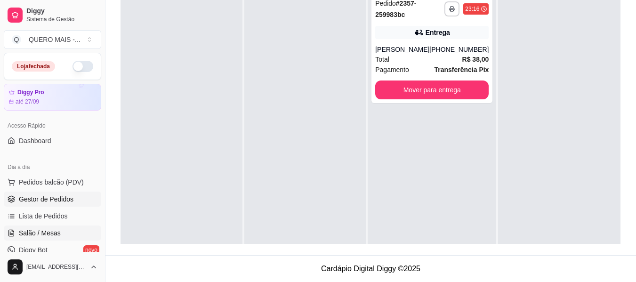
click at [43, 232] on span "Salão / Mesas" at bounding box center [40, 232] width 42 height 9
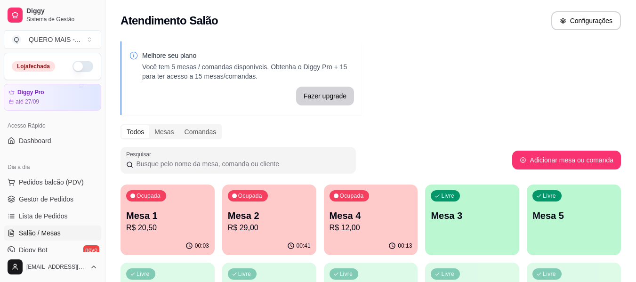
click at [170, 234] on div "Ocupada Mesa 1 R$ 20,50" at bounding box center [167, 211] width 94 height 52
click at [265, 243] on div "00:41" at bounding box center [269, 246] width 94 height 18
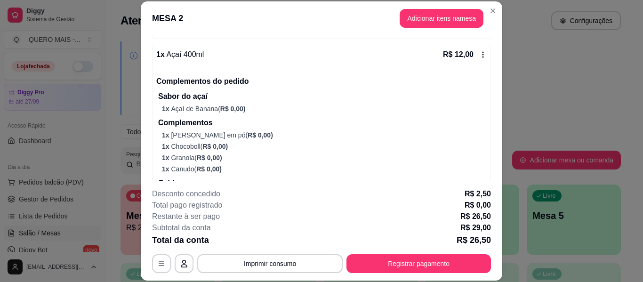
scroll to position [314, 0]
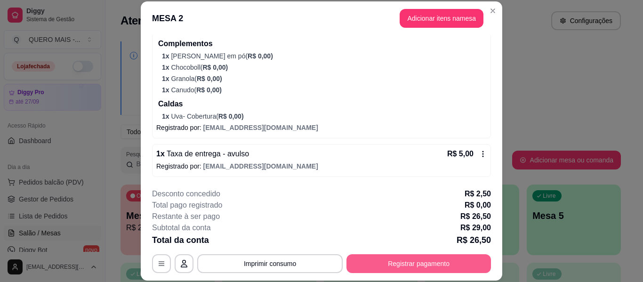
click at [383, 268] on button "Registrar pagamento" at bounding box center [418, 263] width 144 height 19
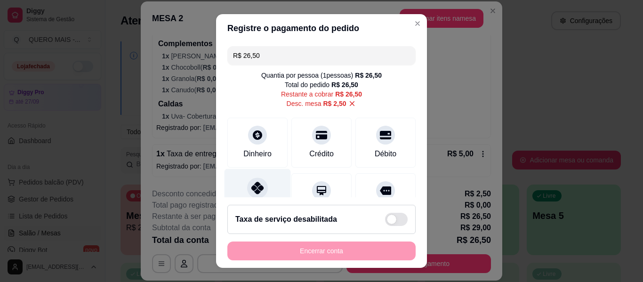
click at [258, 189] on div at bounding box center [257, 187] width 21 height 21
type input "R$ 0,00"
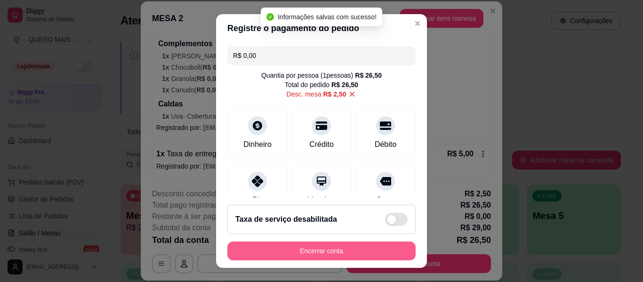
click at [306, 251] on button "Encerrar conta" at bounding box center [321, 250] width 188 height 19
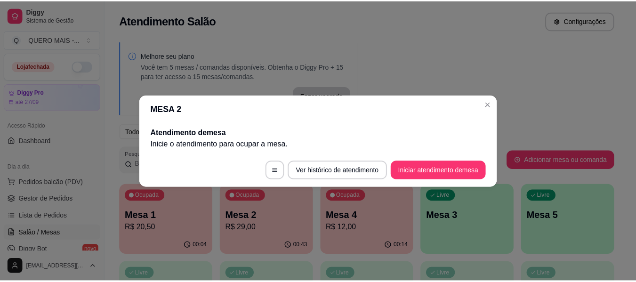
scroll to position [0, 0]
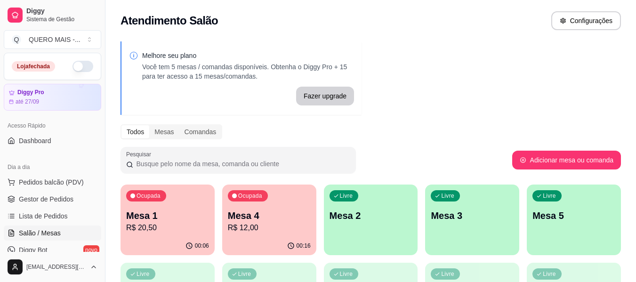
click at [250, 237] on div "00:16" at bounding box center [269, 246] width 94 height 18
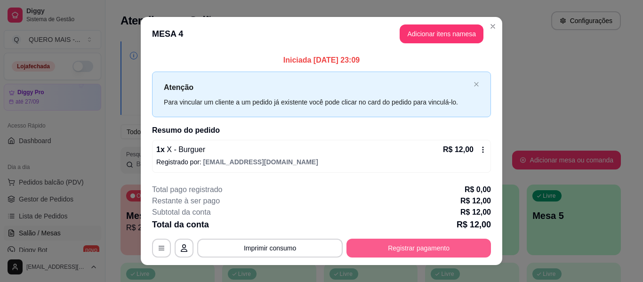
click at [425, 253] on button "Registrar pagamento" at bounding box center [418, 248] width 144 height 19
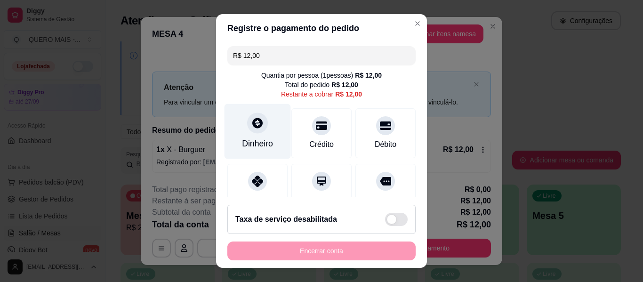
click at [247, 123] on div at bounding box center [257, 122] width 21 height 21
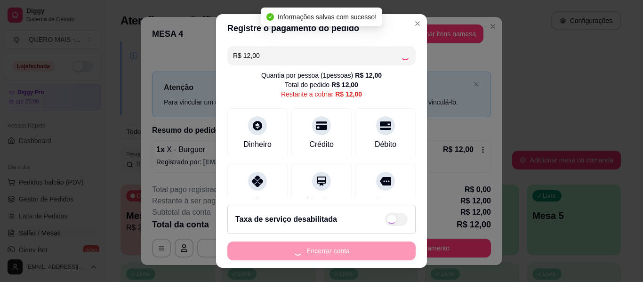
type input "R$ 0,00"
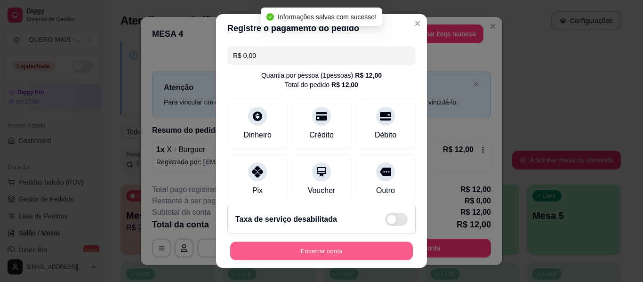
click at [309, 254] on button "Encerrar conta" at bounding box center [321, 251] width 183 height 18
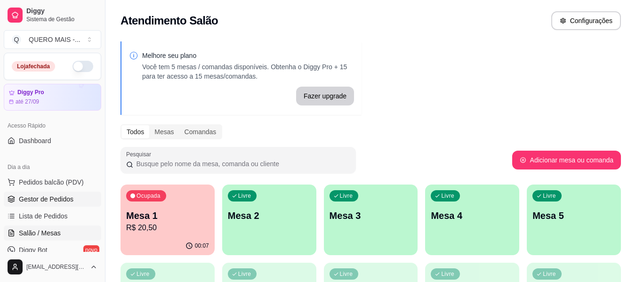
click at [36, 197] on span "Gestor de Pedidos" at bounding box center [46, 198] width 55 height 9
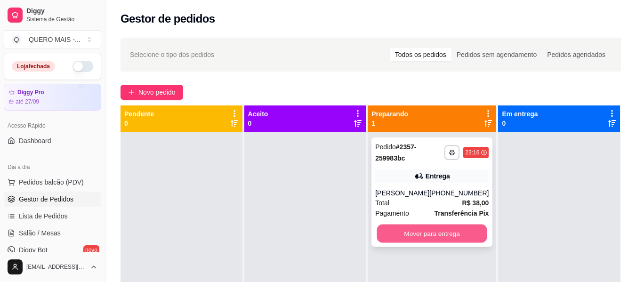
click at [432, 233] on button "Mover para entrega" at bounding box center [432, 234] width 110 height 18
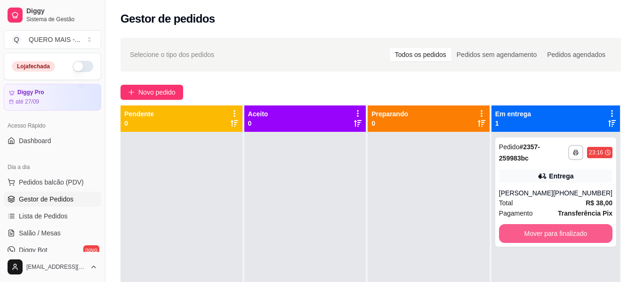
click at [514, 238] on button "Mover para finalizado" at bounding box center [555, 233] width 113 height 19
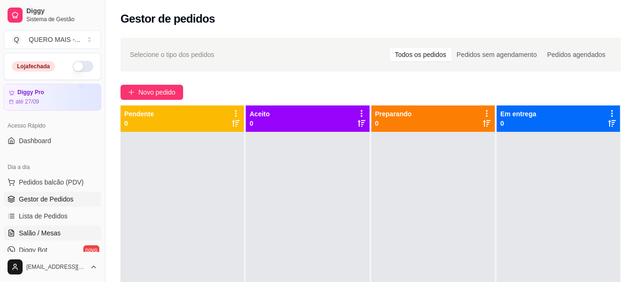
click at [41, 238] on link "Salão / Mesas" at bounding box center [52, 232] width 97 height 15
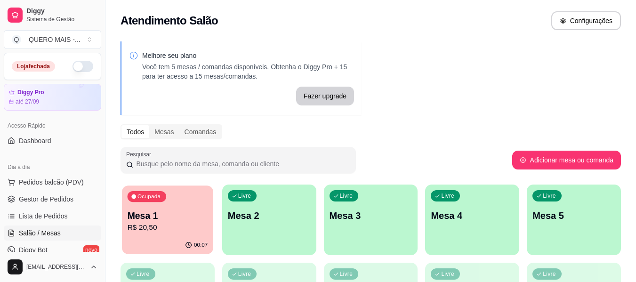
click at [154, 232] on p "R$ 20,50" at bounding box center [168, 227] width 80 height 11
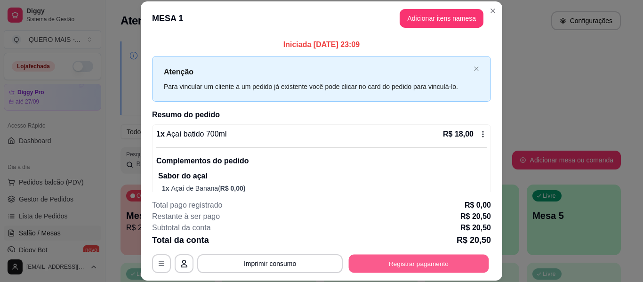
click at [401, 258] on button "Registrar pagamento" at bounding box center [419, 264] width 140 height 18
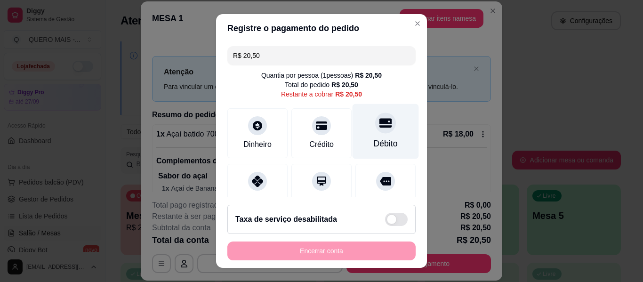
click at [379, 134] on div "Débito" at bounding box center [386, 131] width 66 height 55
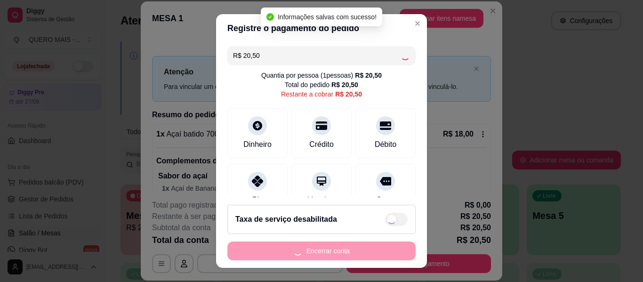
type input "R$ 0,00"
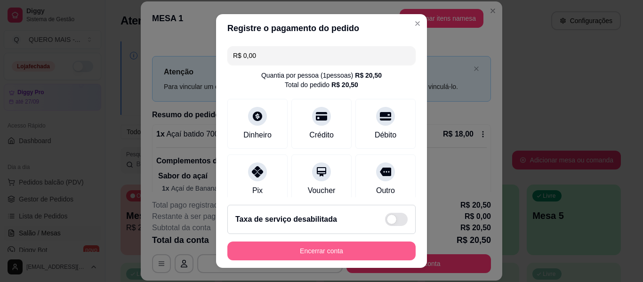
click at [347, 248] on button "Encerrar conta" at bounding box center [321, 250] width 188 height 19
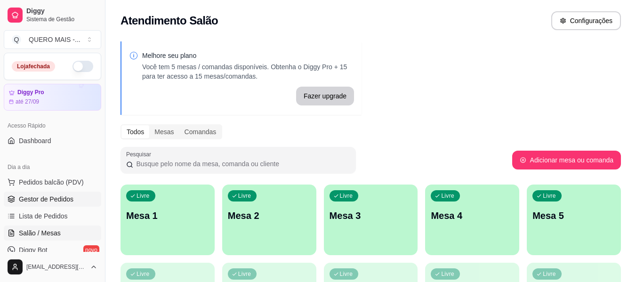
click at [68, 200] on span "Gestor de Pedidos" at bounding box center [46, 198] width 55 height 9
